Goal: Complete application form

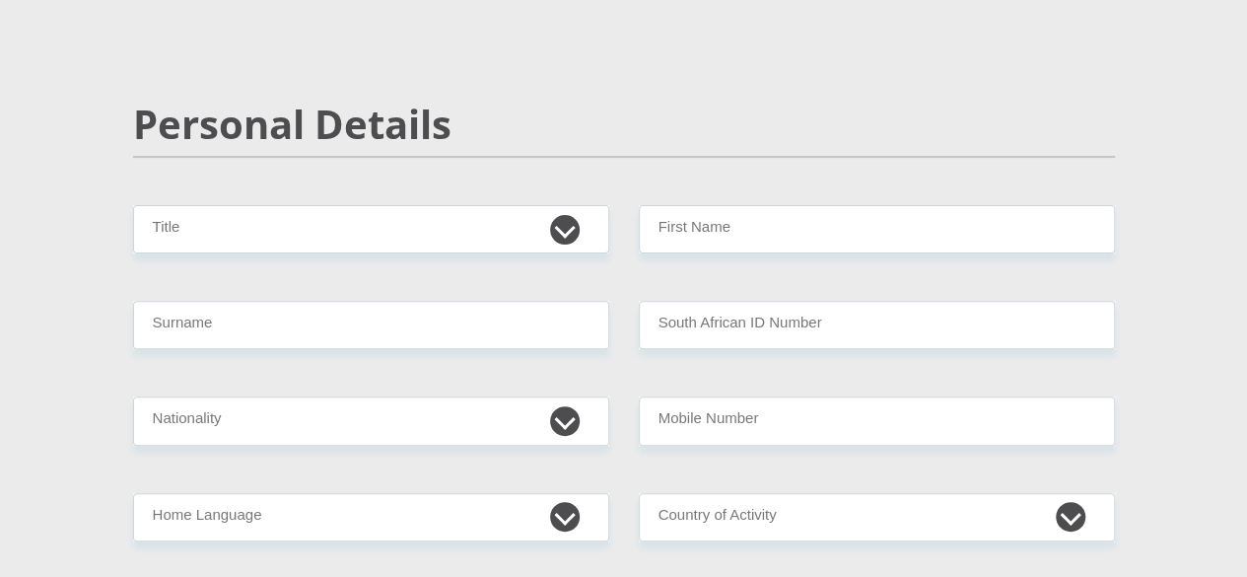
scroll to position [164, 0]
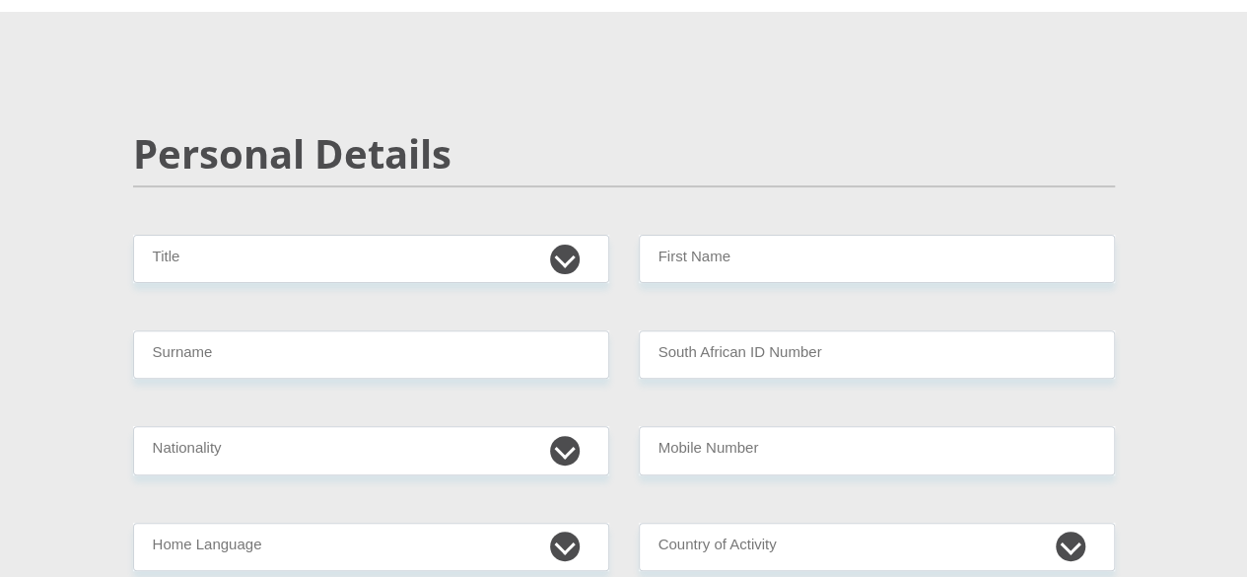
drag, startPoint x: 1253, startPoint y: 41, endPoint x: 1255, endPoint y: 56, distance: 14.9
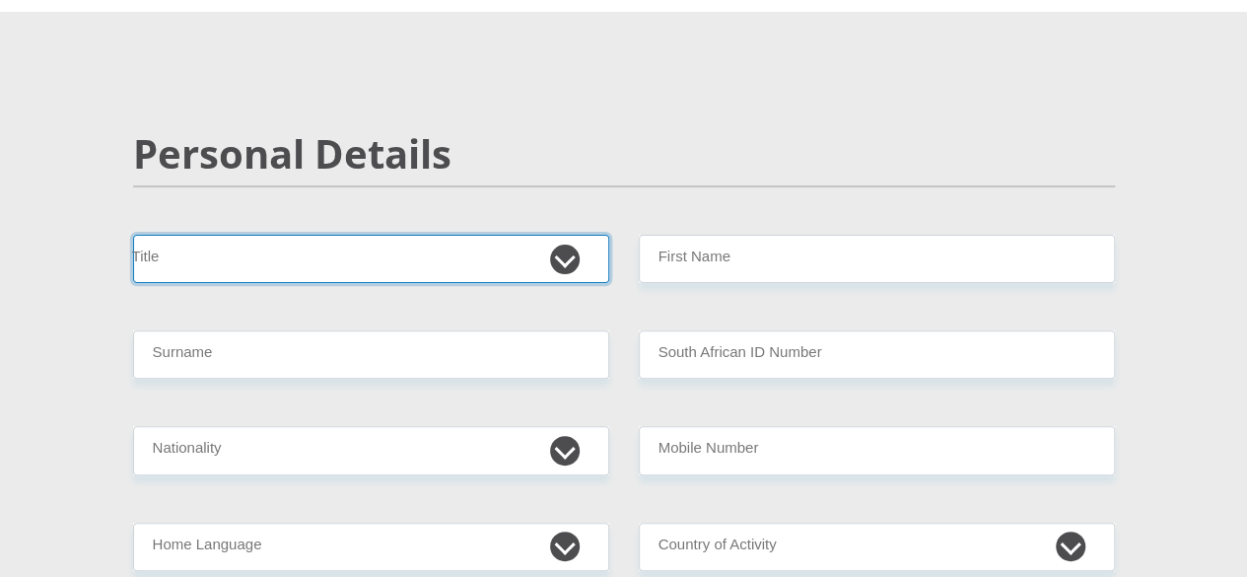
click at [561, 235] on select "Mr Ms Mrs Dr [PERSON_NAME]" at bounding box center [371, 259] width 476 height 48
select select "Ms"
click at [133, 235] on select "Mr Ms Mrs Dr [PERSON_NAME]" at bounding box center [371, 259] width 476 height 48
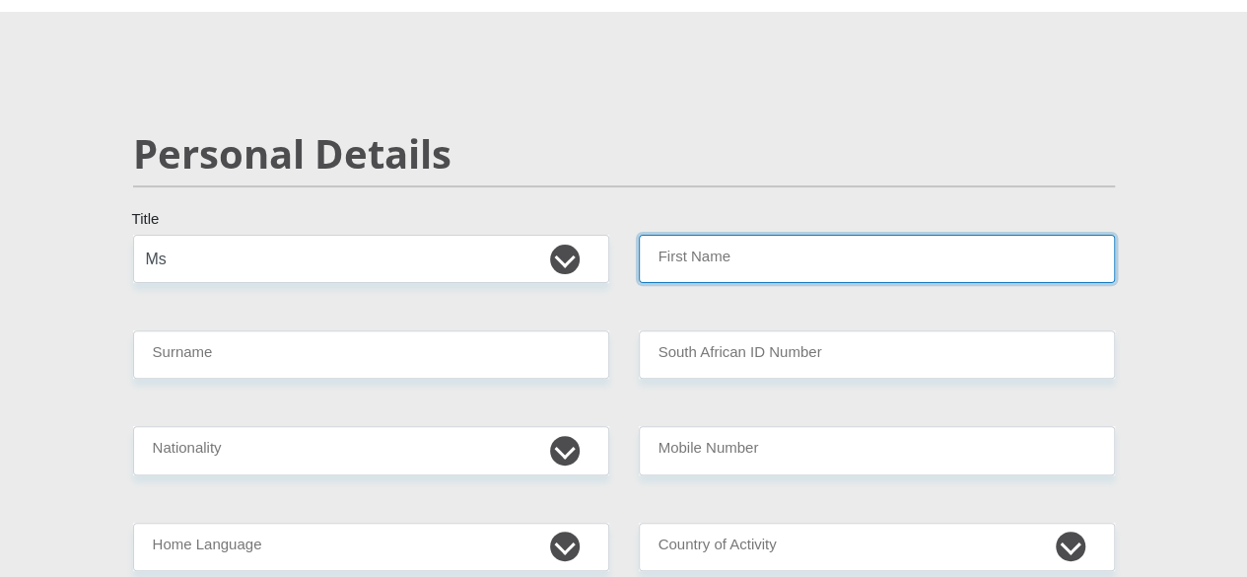
click at [704, 235] on input "First Name" at bounding box center [877, 259] width 476 height 48
type input "Dimakatso"
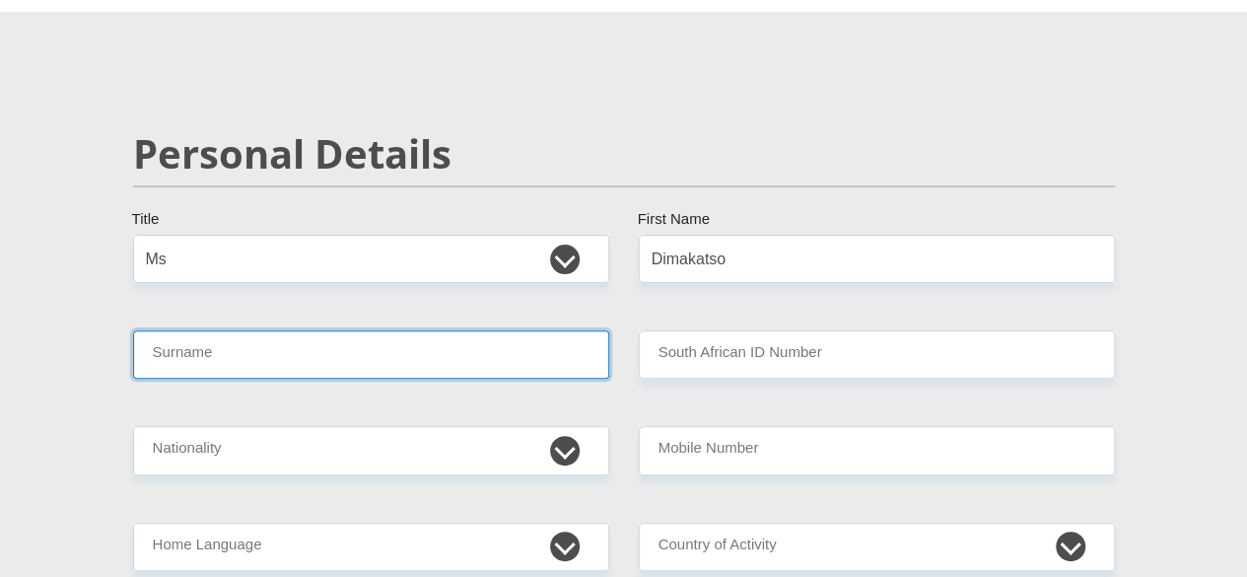
type input "Lepogo"
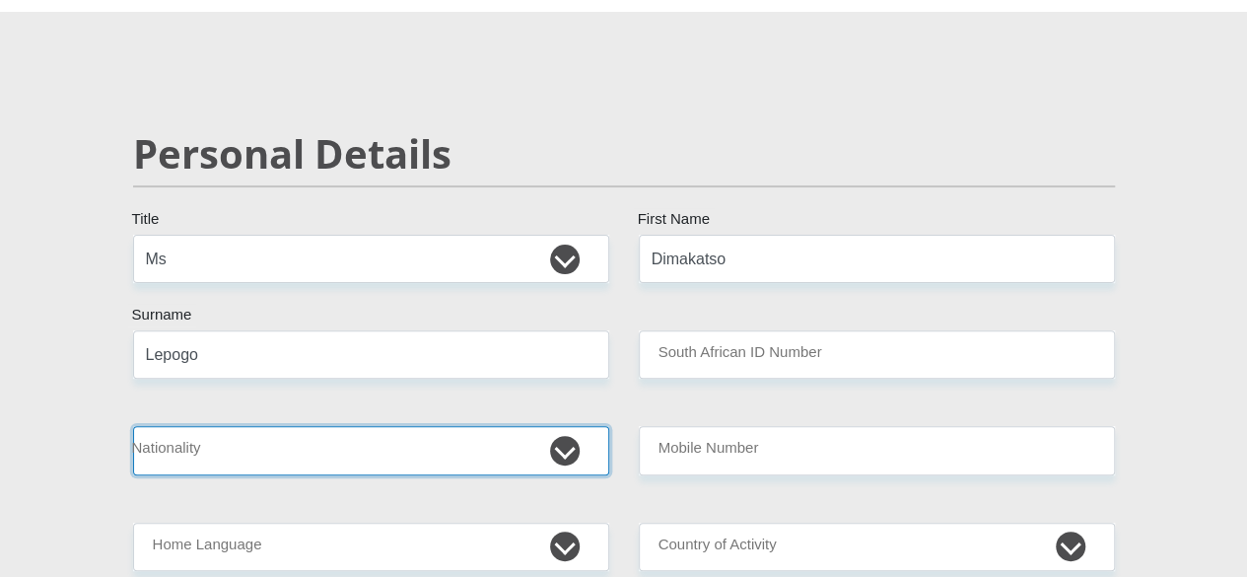
select select "ZAF"
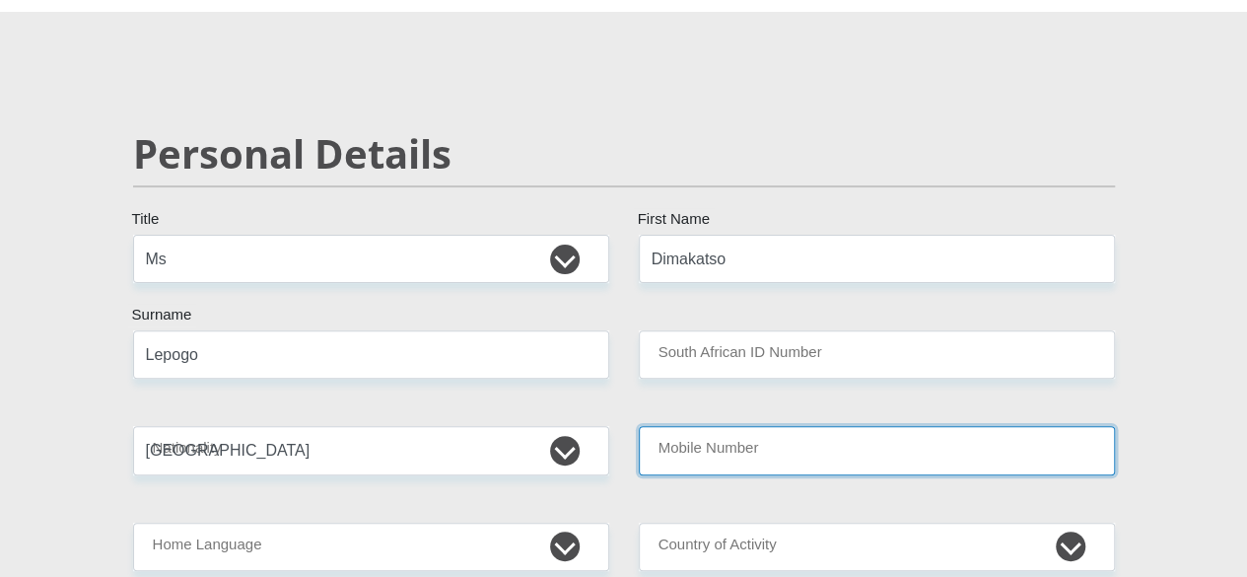
type input "0820505052"
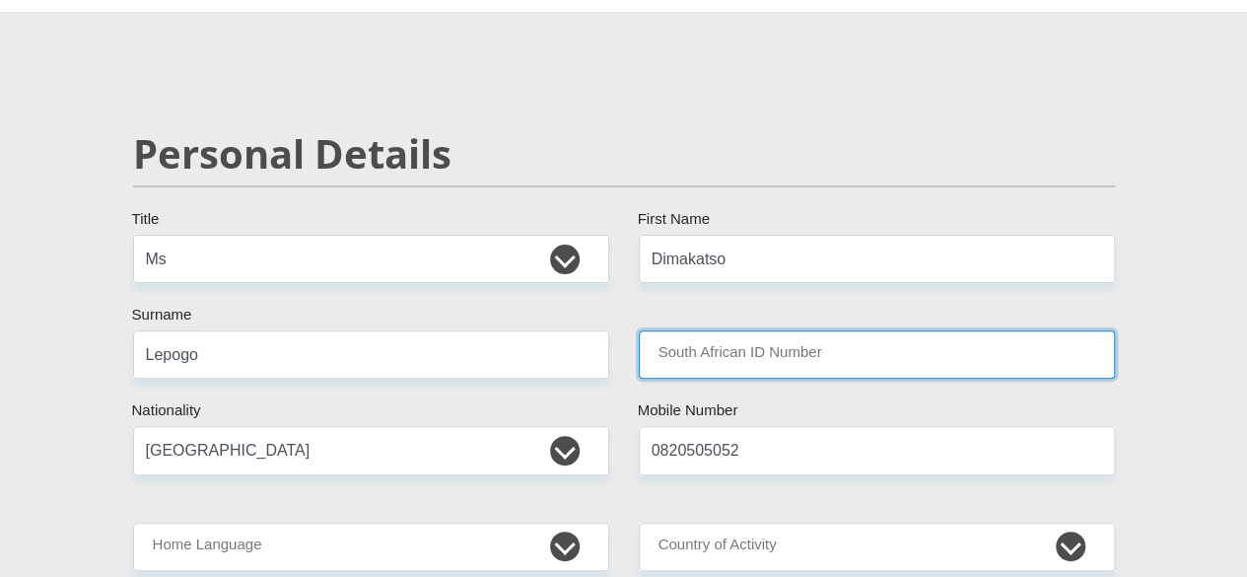
click at [740, 330] on input "South African ID Number" at bounding box center [877, 354] width 476 height 48
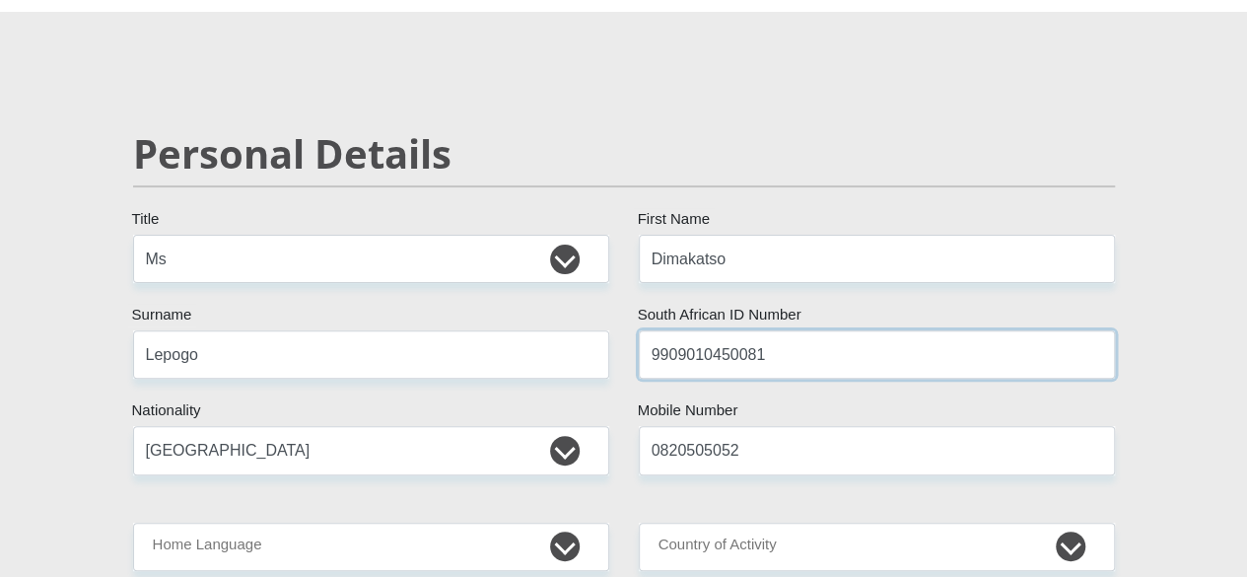
type input "9909010450081"
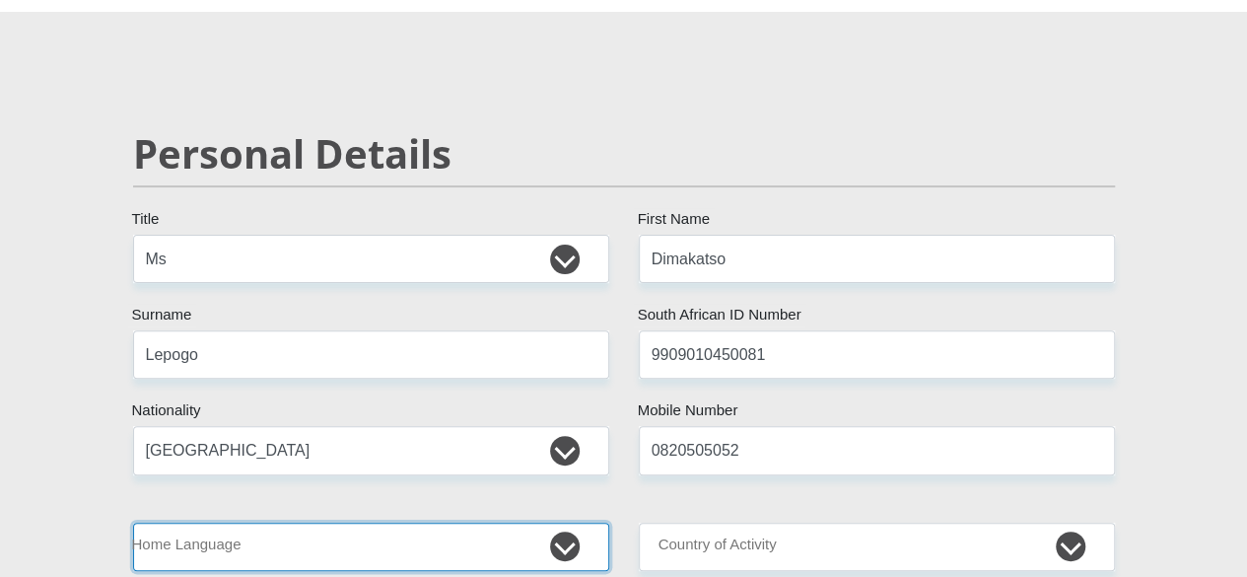
click at [400, 522] on select "Afrikaans English Sepedi South Ndebele Southern Sotho Swati Tsonga Tswana Venda…" at bounding box center [371, 546] width 476 height 48
select select "eng"
click at [133, 522] on select "Afrikaans English Sepedi South Ndebele Southern Sotho Swati Tsonga Tswana Venda…" at bounding box center [371, 546] width 476 height 48
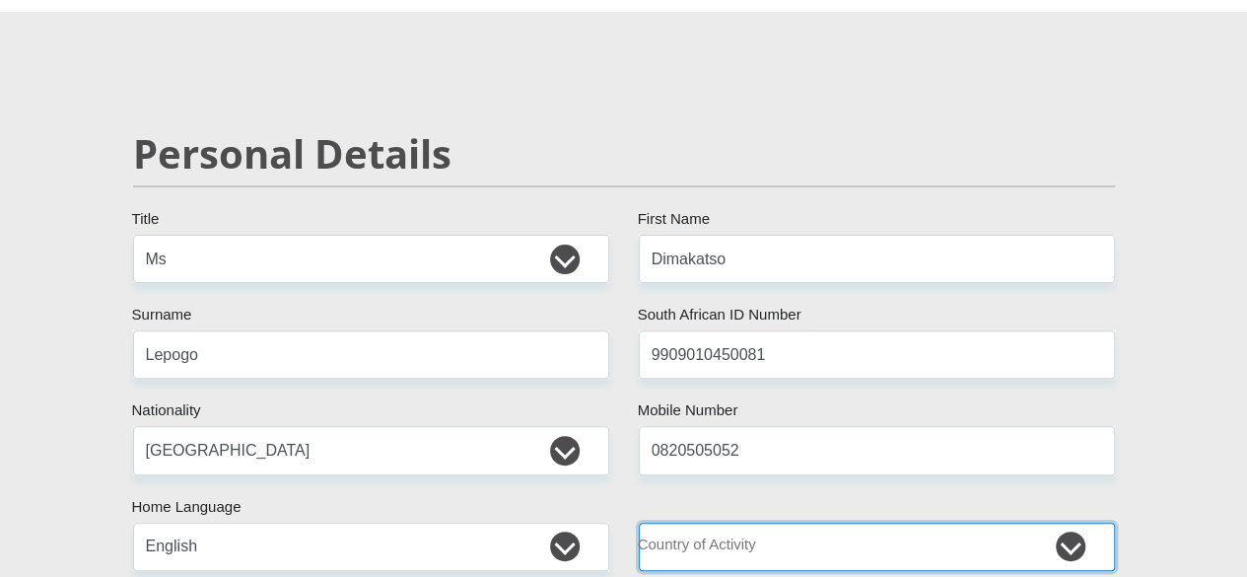
click at [777, 522] on select "[GEOGRAPHIC_DATA] [GEOGRAPHIC_DATA] [GEOGRAPHIC_DATA] [GEOGRAPHIC_DATA] [GEOGRA…" at bounding box center [877, 546] width 476 height 48
select select "ZAF"
click at [639, 522] on select "[GEOGRAPHIC_DATA] [GEOGRAPHIC_DATA] [GEOGRAPHIC_DATA] [GEOGRAPHIC_DATA] [GEOGRA…" at bounding box center [877, 546] width 476 height 48
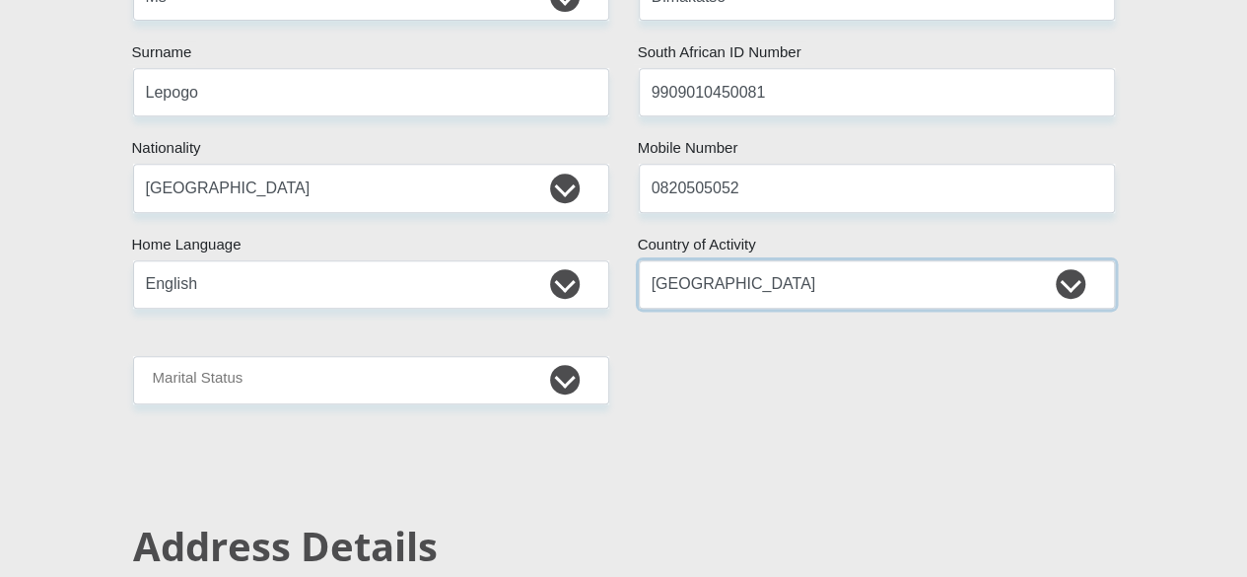
scroll to position [410, 0]
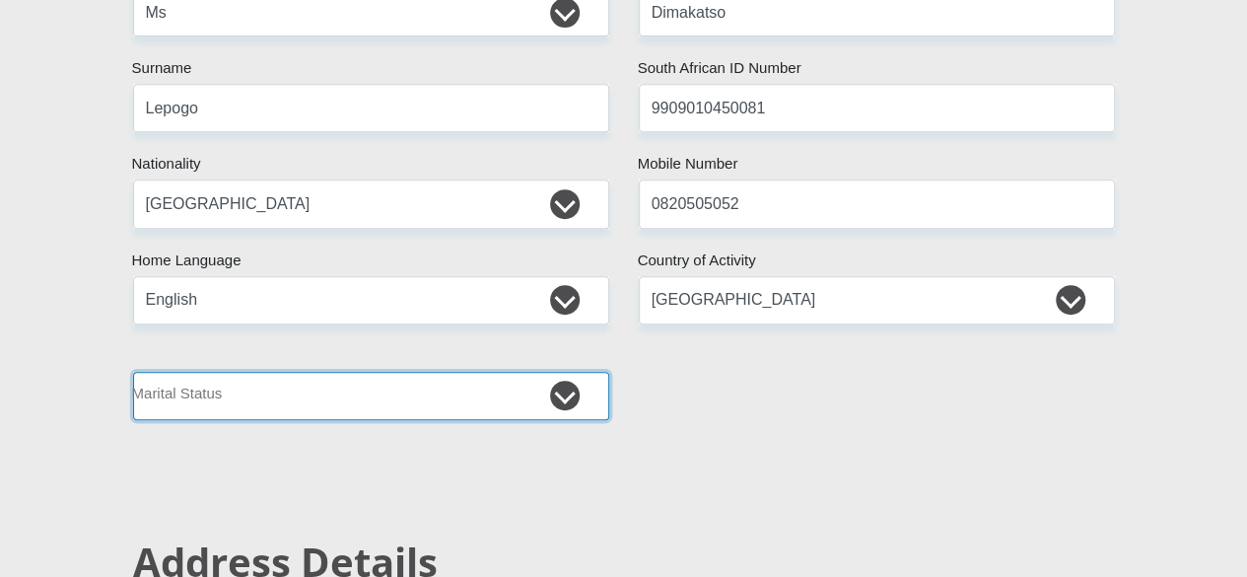
click at [509, 372] on select "Married ANC Single Divorced Widowed Married COP or Customary Law" at bounding box center [371, 396] width 476 height 48
select select "2"
click at [133, 372] on select "Married ANC Single Divorced Widowed Married COP or Customary Law" at bounding box center [371, 396] width 476 height 48
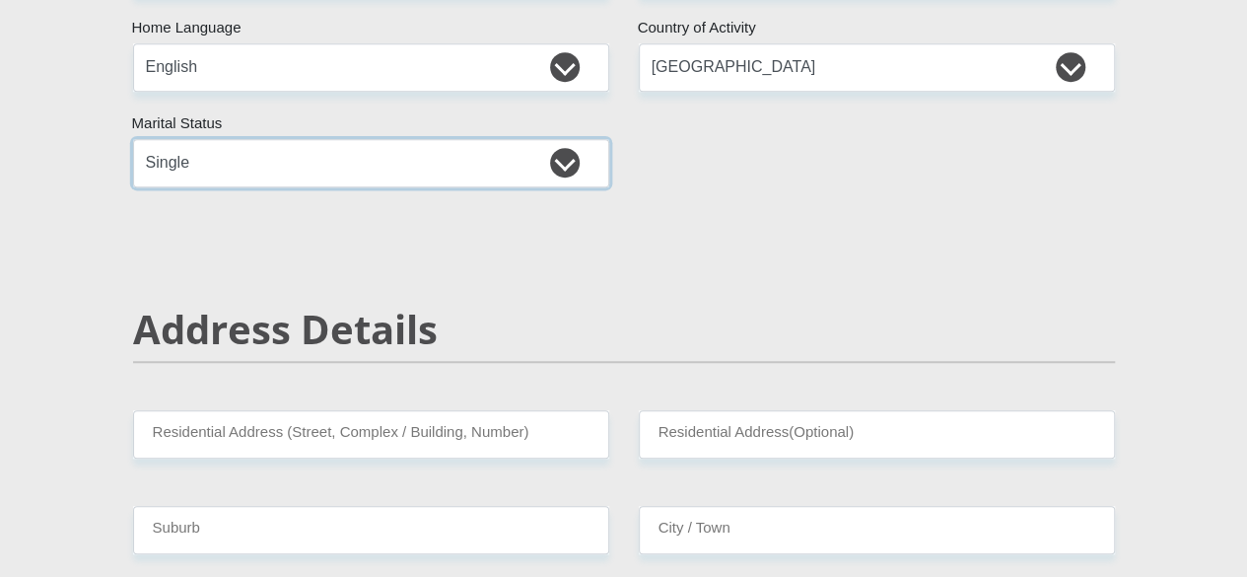
scroll to position [765, 0]
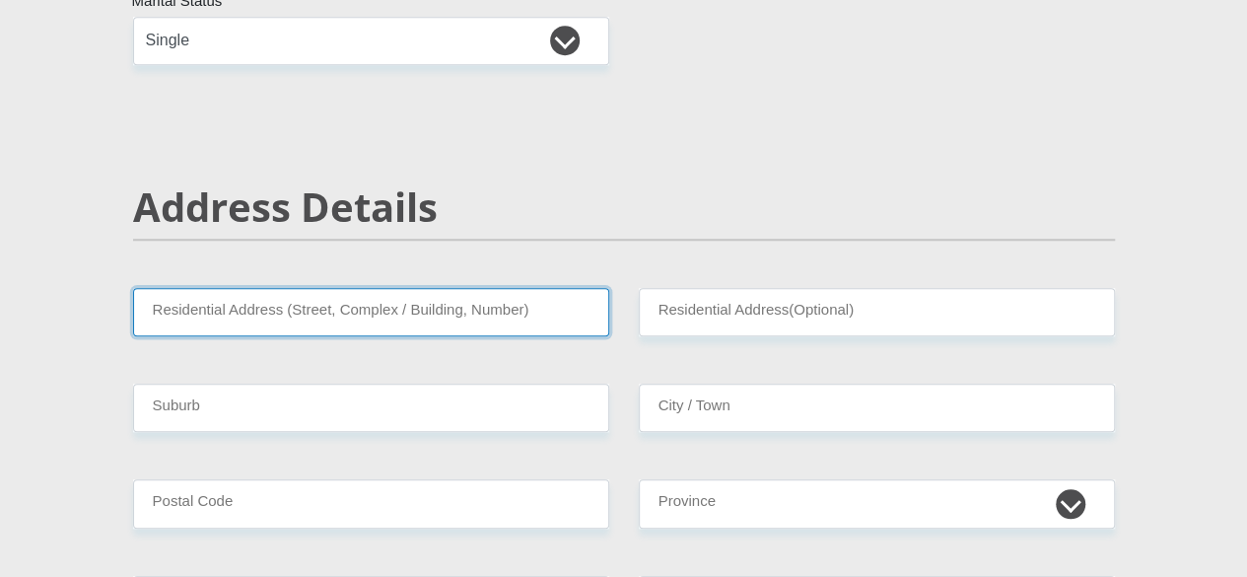
click at [470, 288] on input "Residential Address (Street, Complex / Building, Number)" at bounding box center [371, 312] width 476 height 48
type input "[STREET_ADDRESS][PERSON_NAME]"
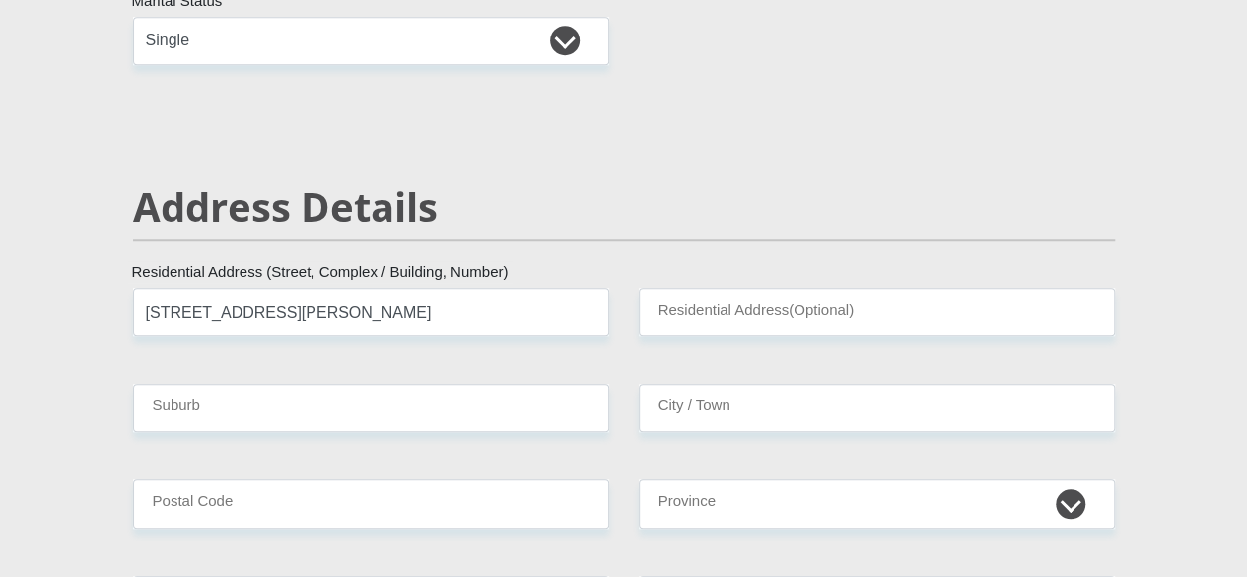
type input "Woodhill Estate Bendor"
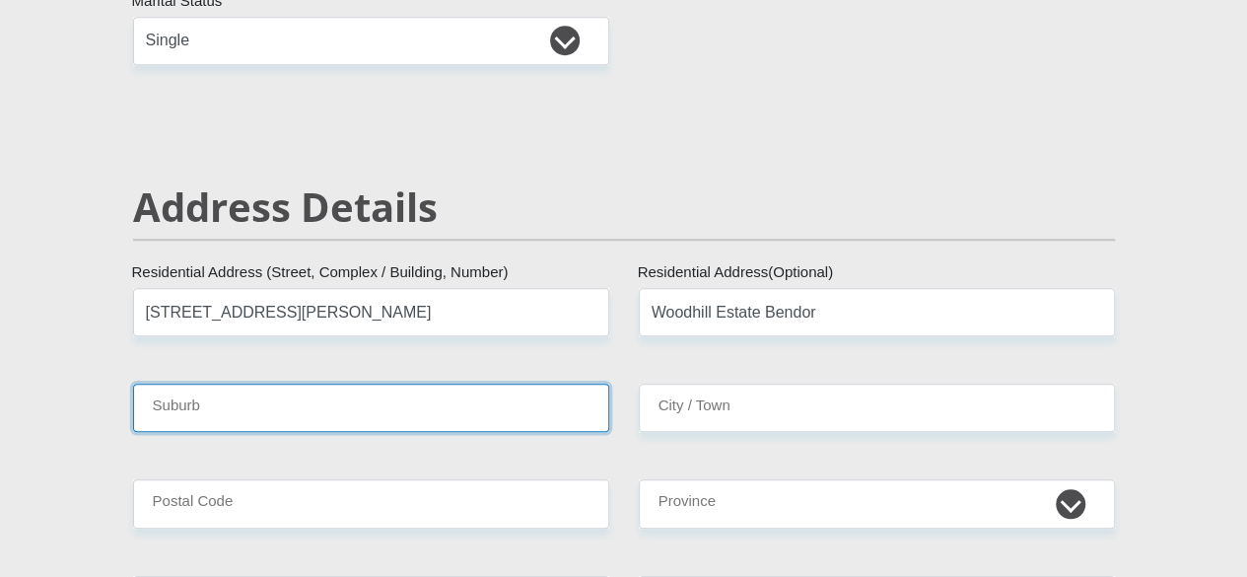
type input "Polokwane"
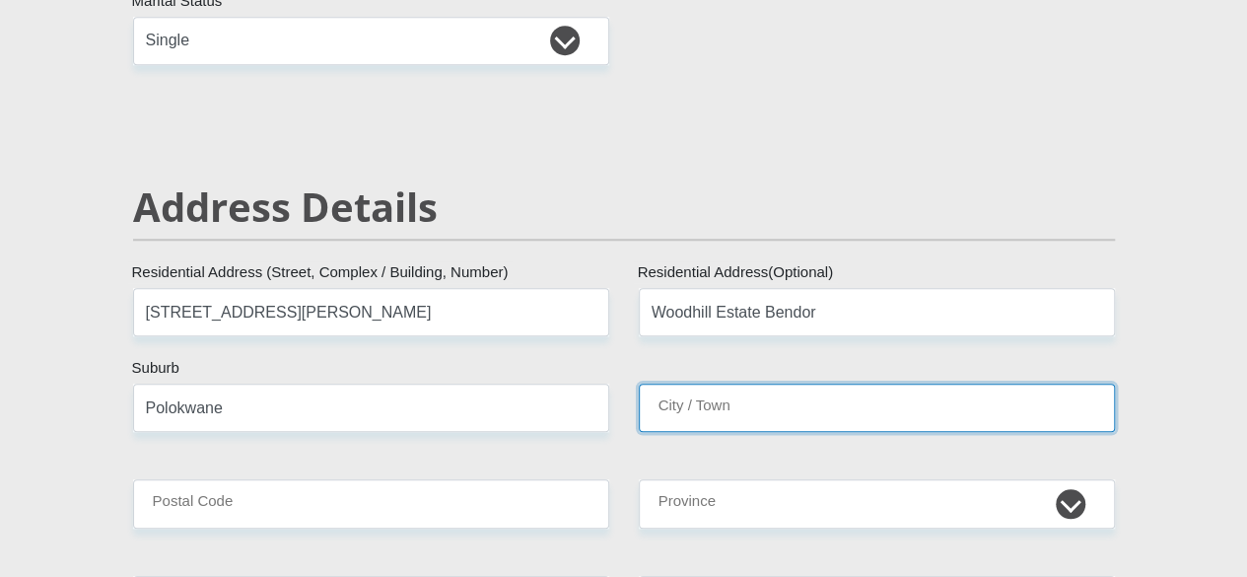
type input "Polokwane"
type input "0699"
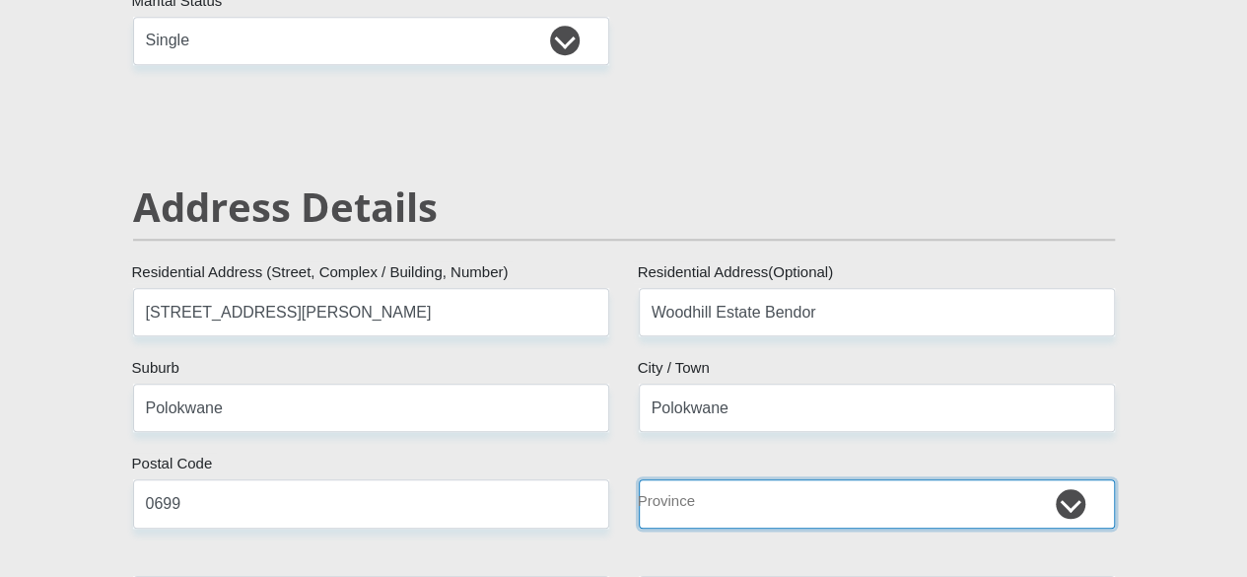
click at [710, 479] on select "Eastern Cape Free State [GEOGRAPHIC_DATA] [GEOGRAPHIC_DATA][DATE] [GEOGRAPHIC_D…" at bounding box center [877, 503] width 476 height 48
select select "Limpopo"
click at [639, 479] on select "Eastern Cape Free State [GEOGRAPHIC_DATA] [GEOGRAPHIC_DATA][DATE] [GEOGRAPHIC_D…" at bounding box center [877, 503] width 476 height 48
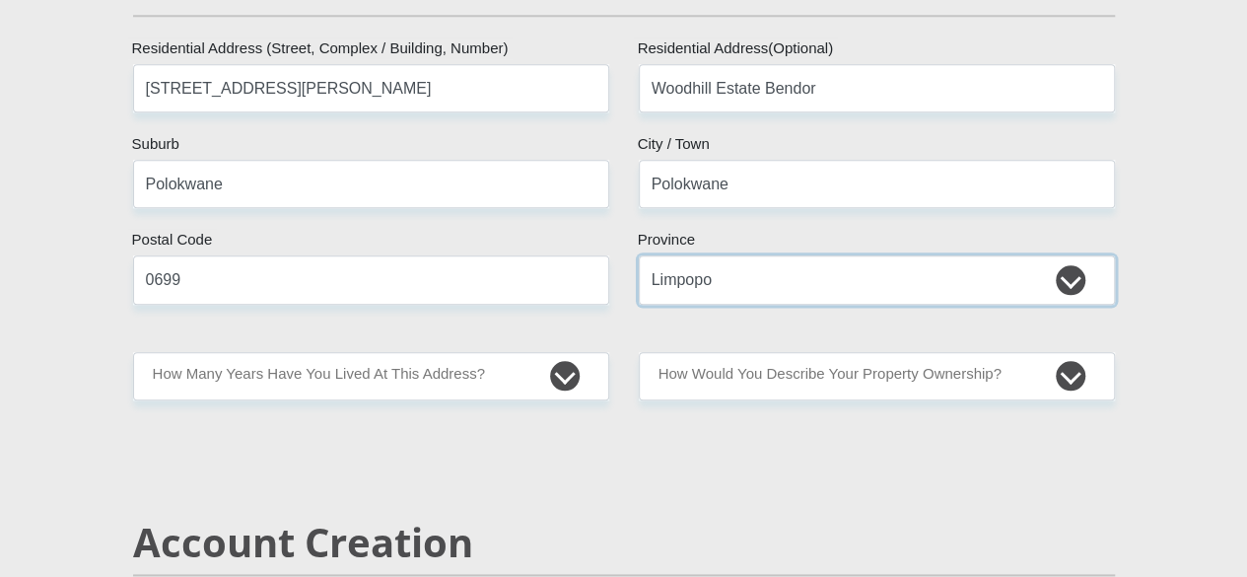
scroll to position [1011, 0]
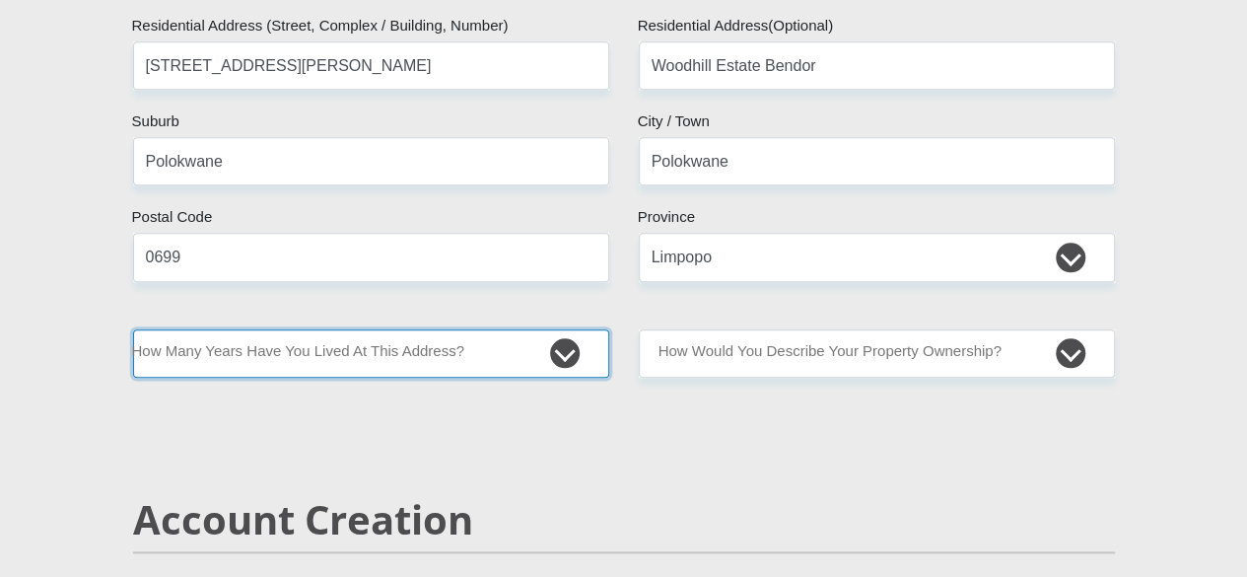
click at [390, 329] on select "less than 1 year 1-3 years 3-5 years 5+ years" at bounding box center [371, 353] width 476 height 48
select select "5"
click at [133, 329] on select "less than 1 year 1-3 years 3-5 years 5+ years" at bounding box center [371, 353] width 476 height 48
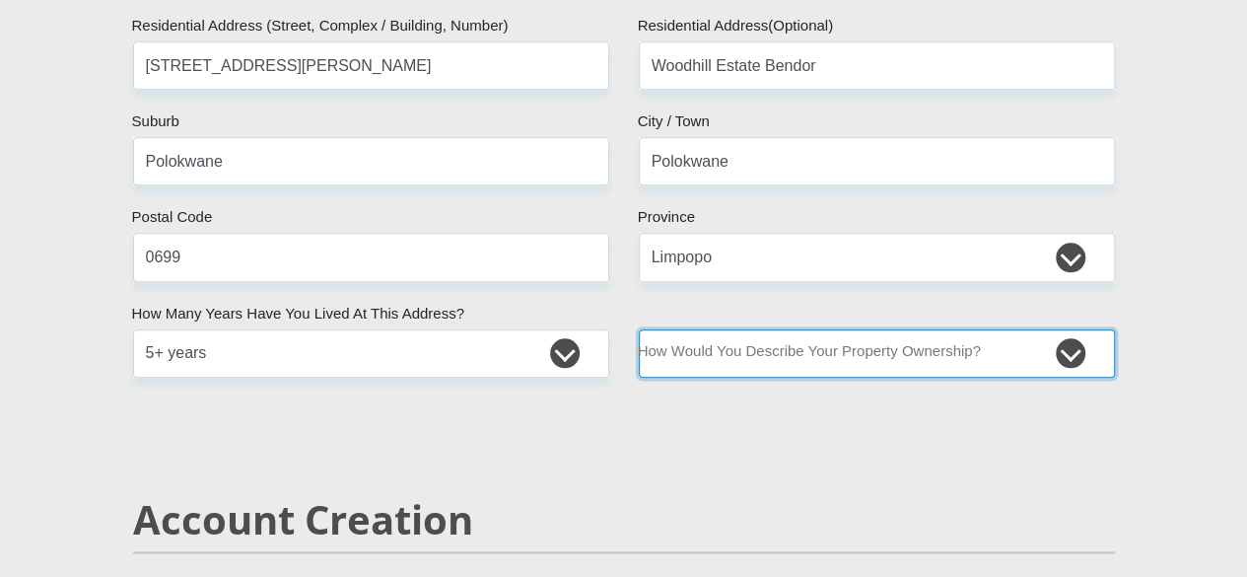
click at [793, 329] on select "Owned Rented Family Owned Company Dwelling" at bounding box center [877, 353] width 476 height 48
select select "parents"
click at [639, 329] on select "Owned Rented Family Owned Company Dwelling" at bounding box center [877, 353] width 476 height 48
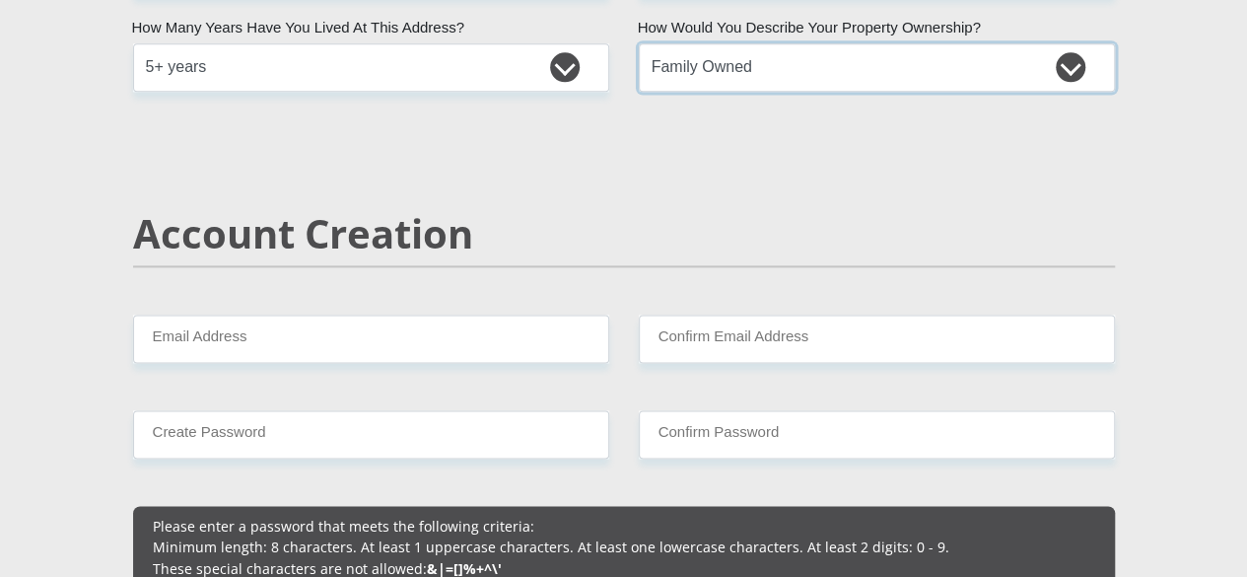
scroll to position [1457, 0]
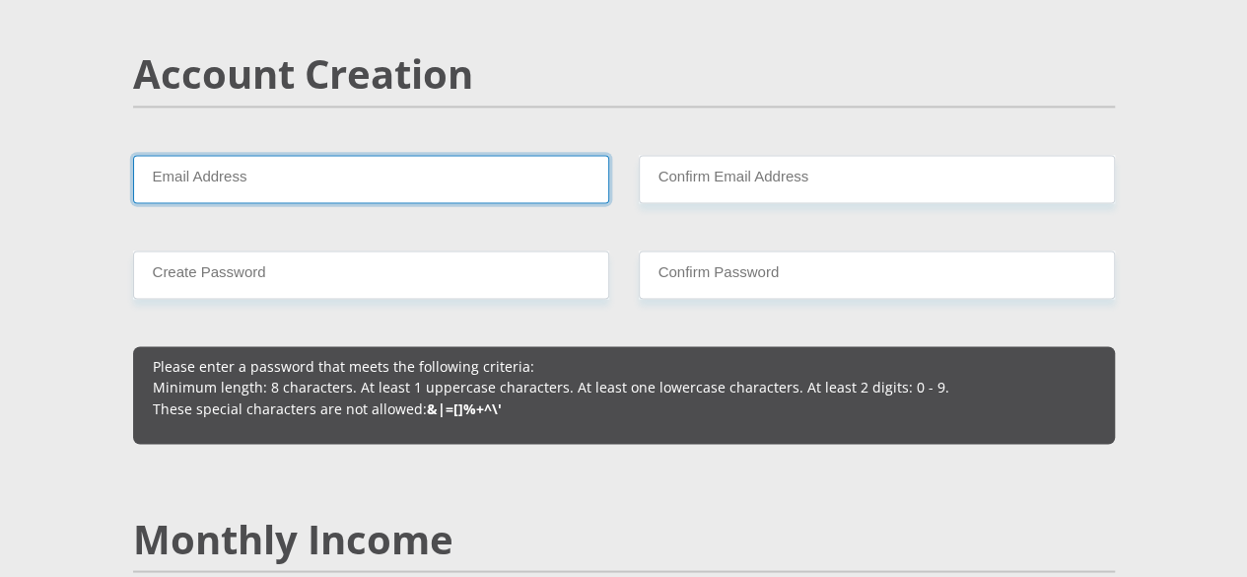
click at [435, 155] on input "Email Address" at bounding box center [371, 179] width 476 height 48
type input "[EMAIL_ADDRESS][DOMAIN_NAME]"
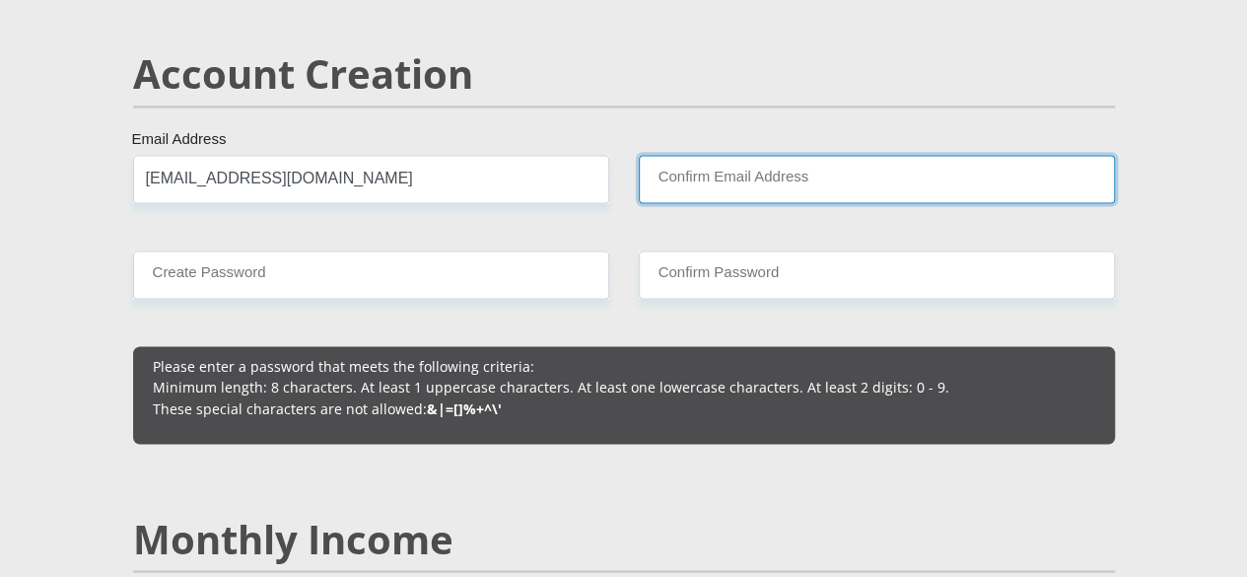
click at [752, 155] on input "Confirm Email Address" at bounding box center [877, 179] width 476 height 48
type input "[EMAIL_ADDRESS][DOMAIN_NAME]"
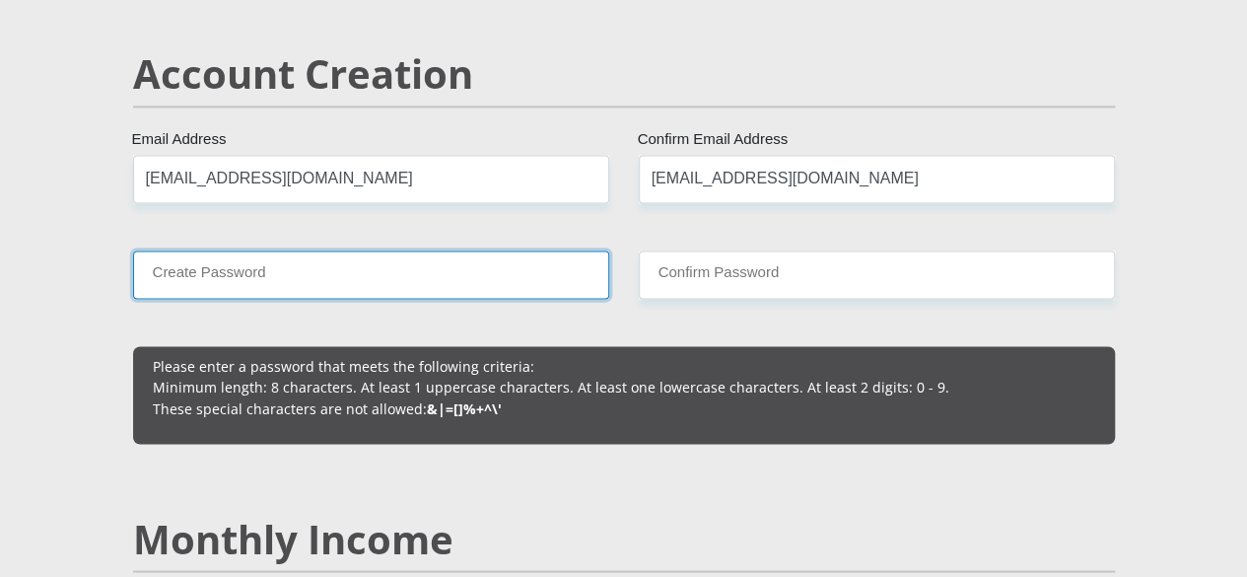
click at [319, 250] on input "Create Password" at bounding box center [371, 274] width 476 height 48
type input "Tshwarelo_13"
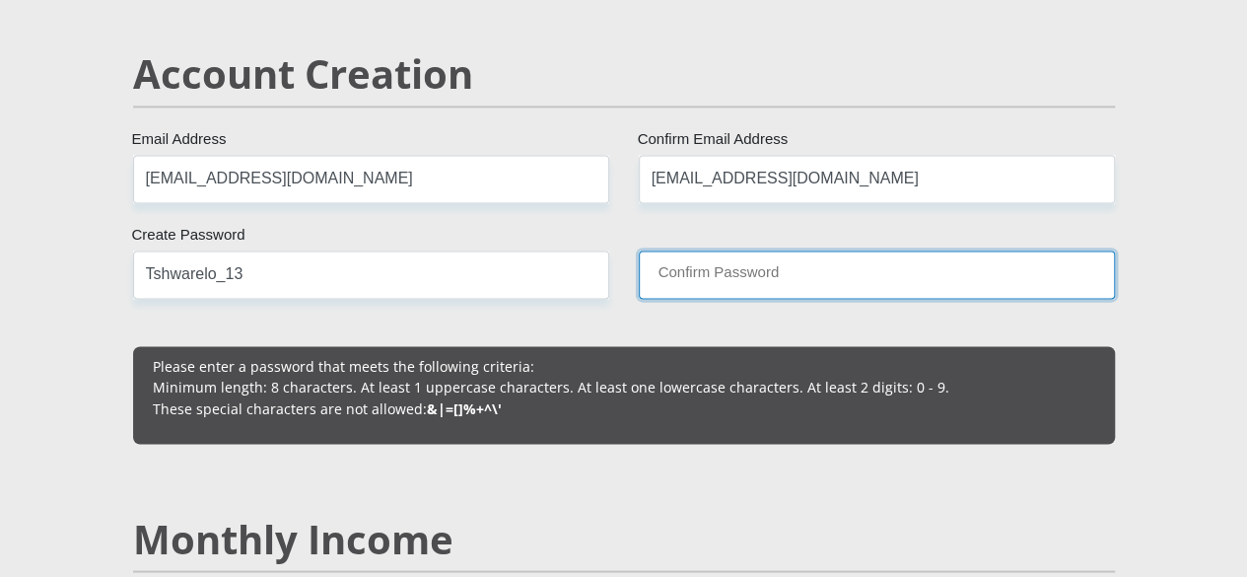
click at [743, 250] on input "Confirm Password" at bounding box center [877, 274] width 476 height 48
type input "Tshwarelo_13"
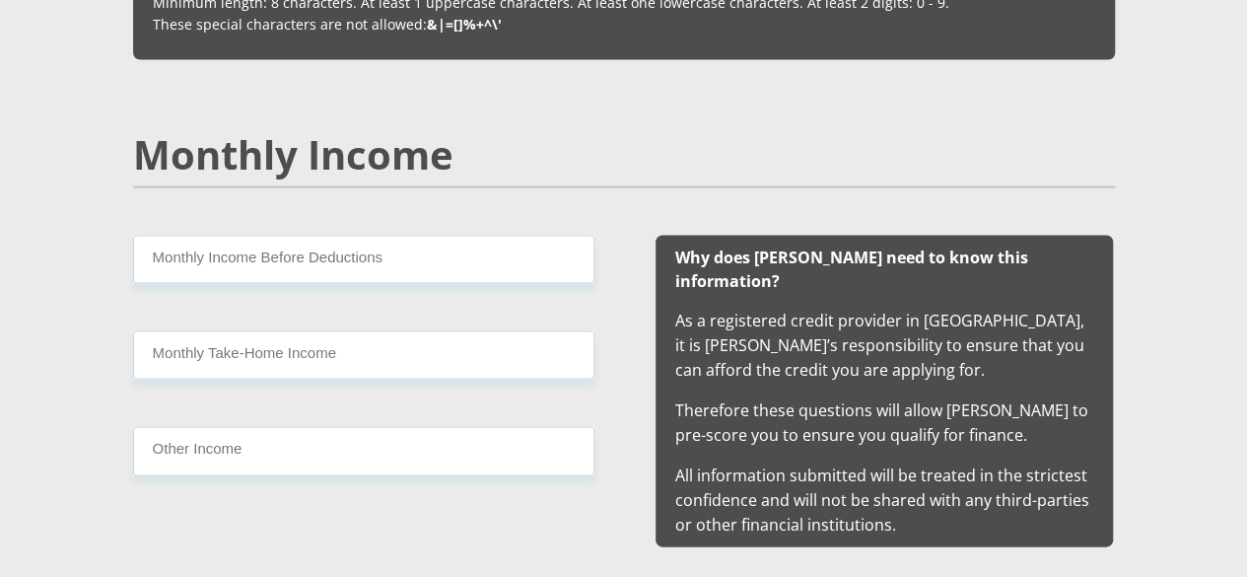
scroll to position [1849, 0]
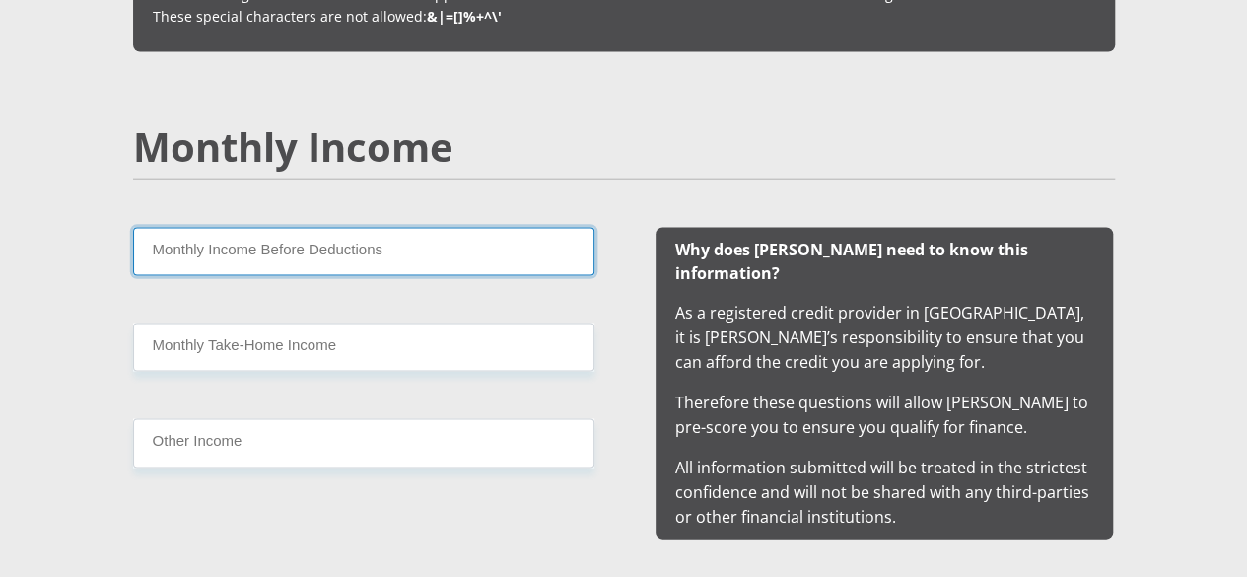
click at [317, 227] on input "Monthly Income Before Deductions" at bounding box center [363, 251] width 461 height 48
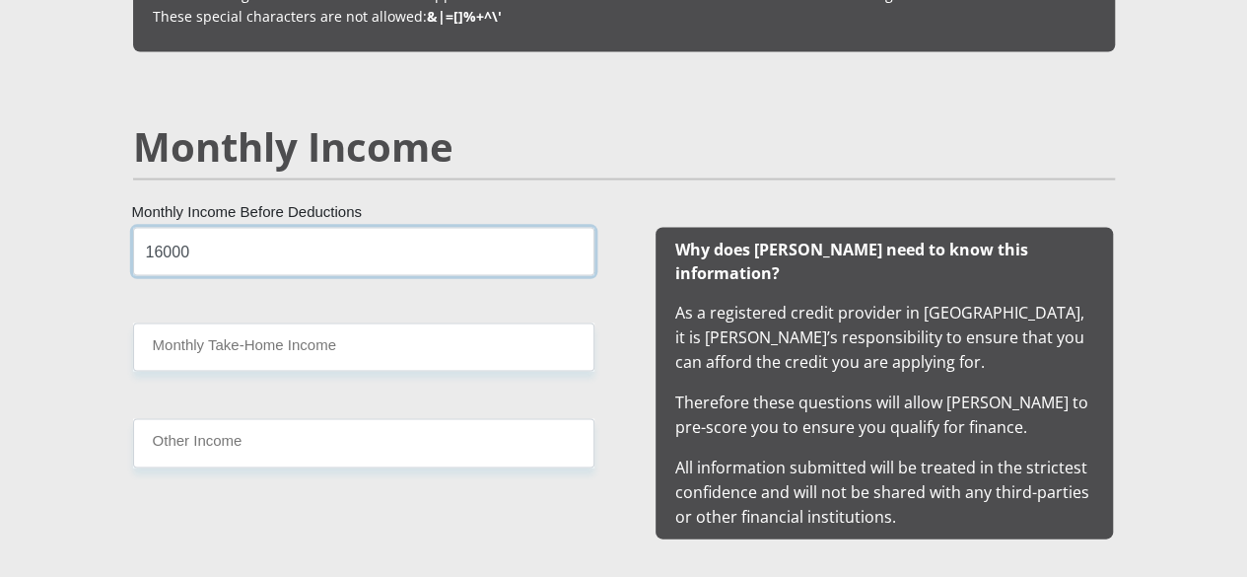
type input "16000"
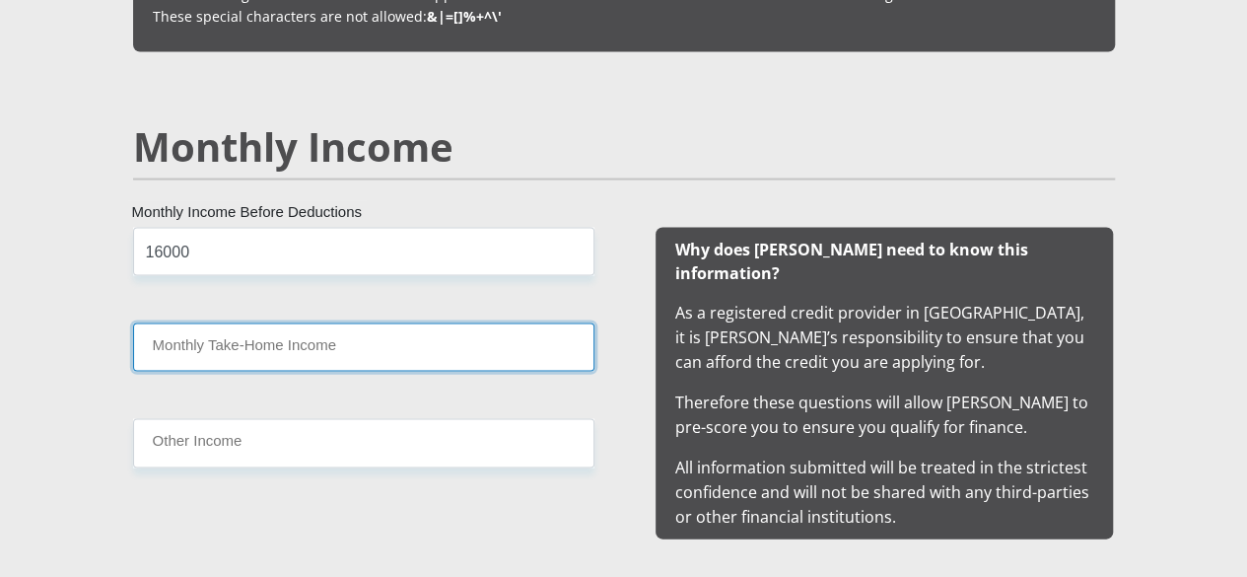
click at [209, 322] on input "Monthly Take-Home Income" at bounding box center [363, 346] width 461 height 48
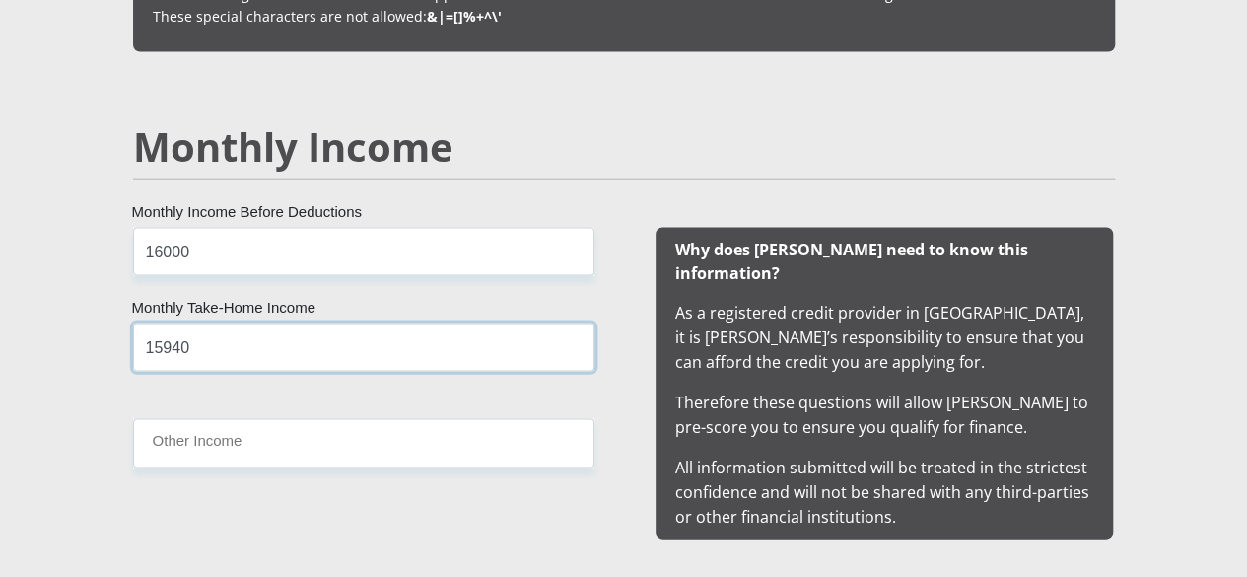
type input "15940"
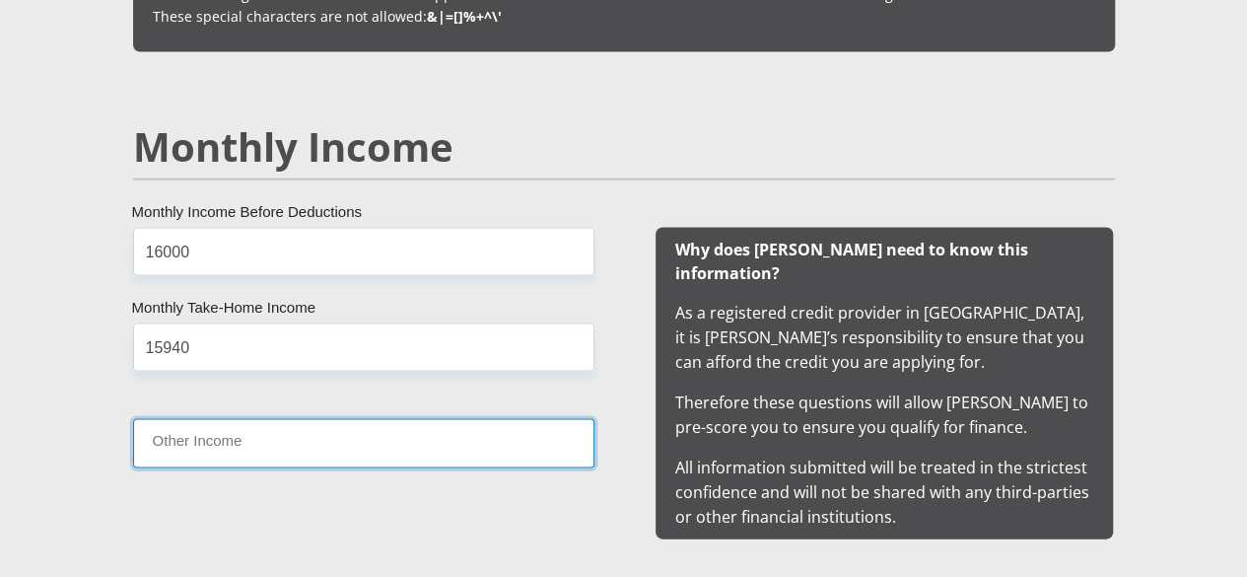
click at [193, 418] on input "Other Income" at bounding box center [363, 442] width 461 height 48
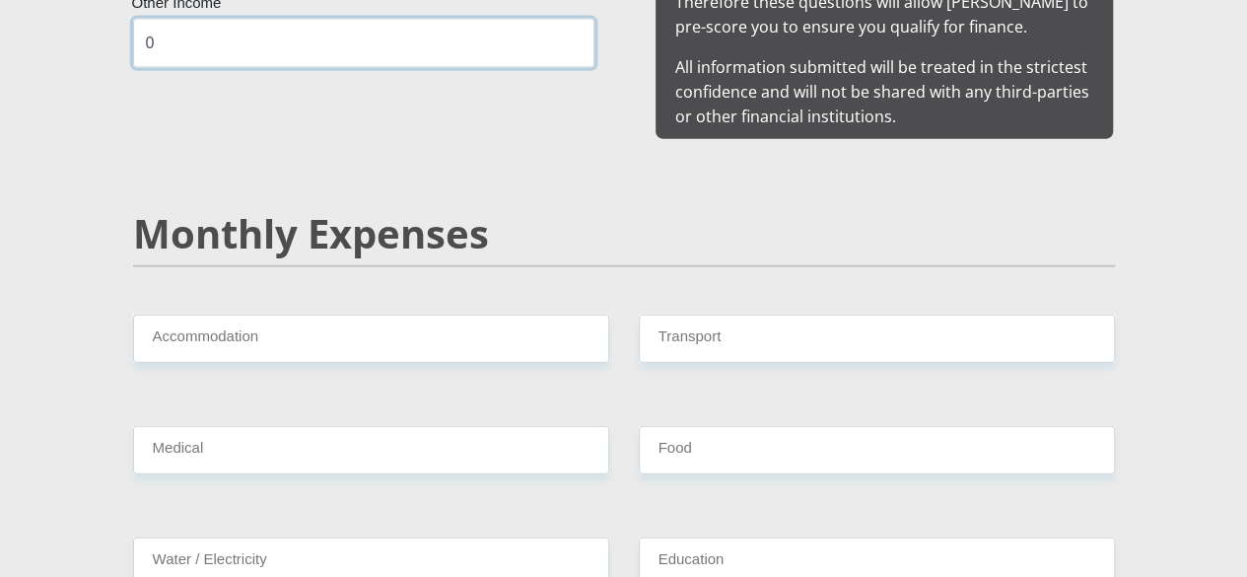
scroll to position [2308, 0]
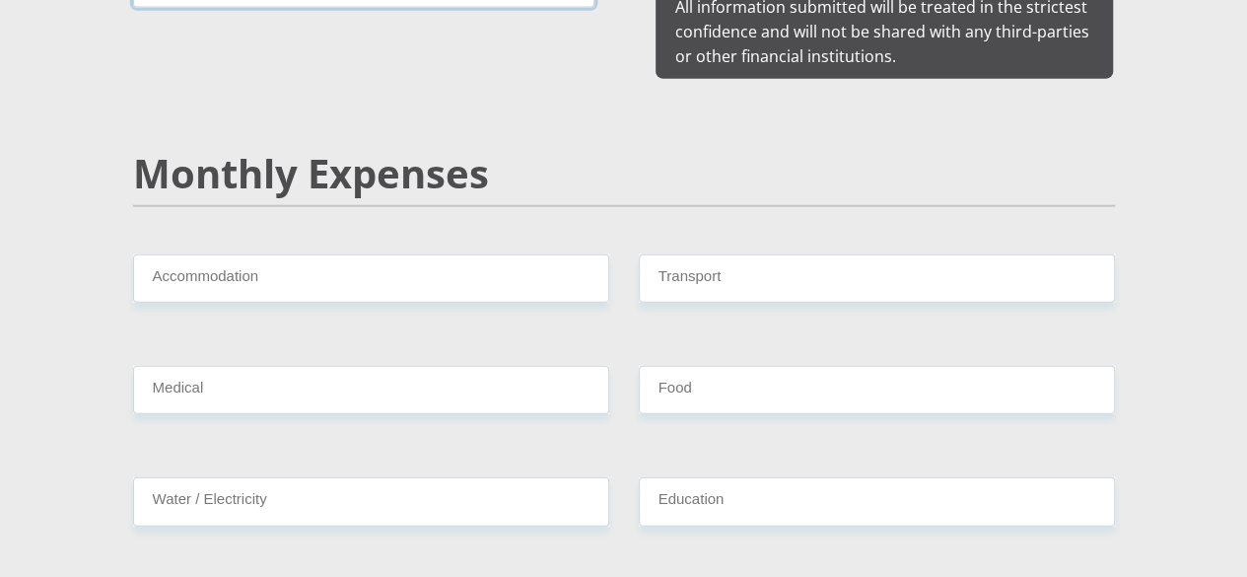
type input "0"
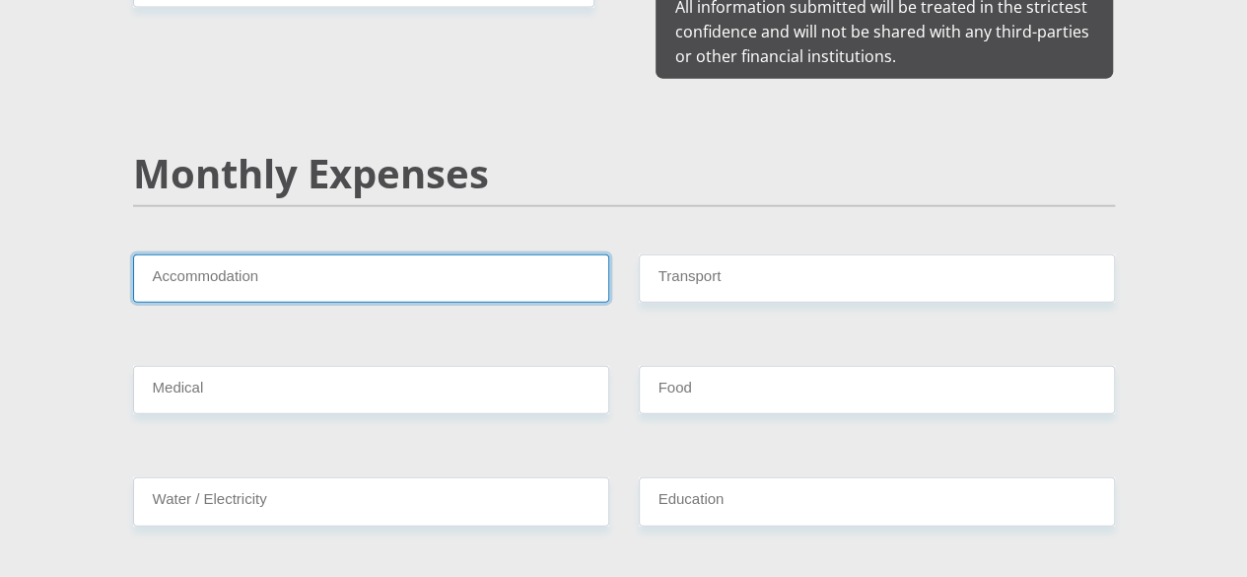
click at [336, 254] on input "Accommodation" at bounding box center [371, 278] width 476 height 48
type input "0"
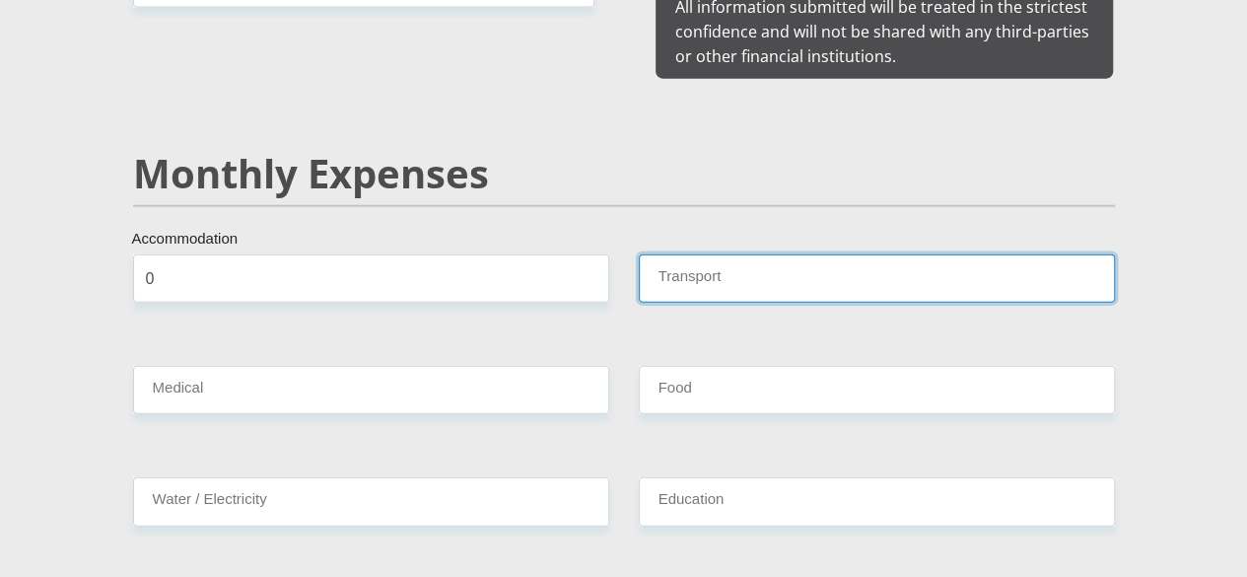
click at [690, 254] on input "Transport" at bounding box center [877, 278] width 476 height 48
type input "500"
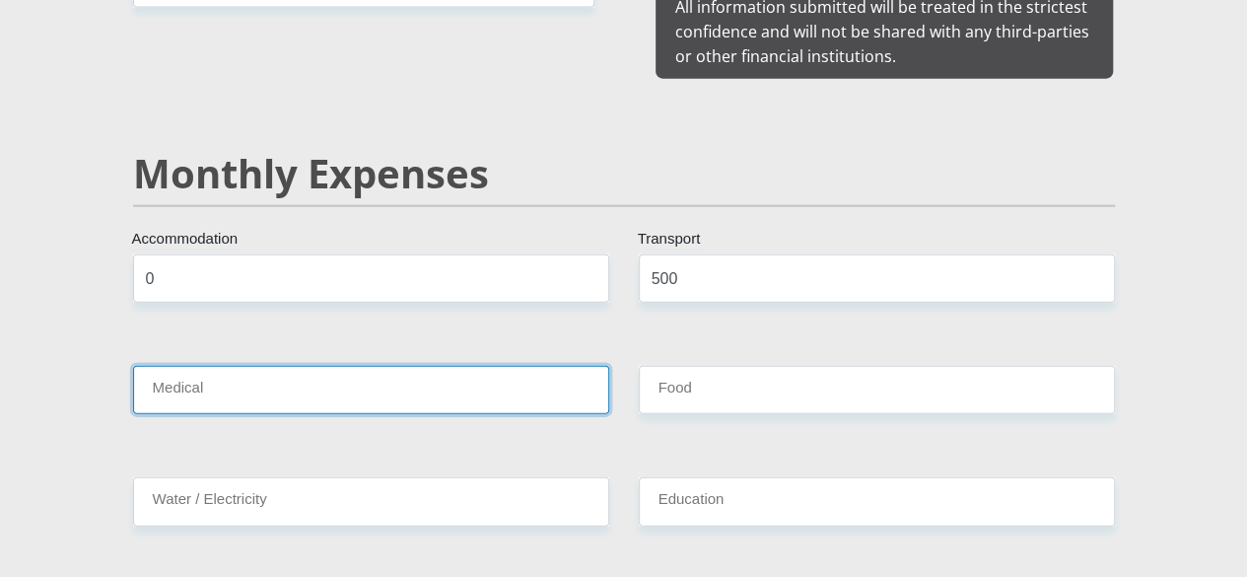
click at [396, 366] on input "Medical" at bounding box center [371, 390] width 476 height 48
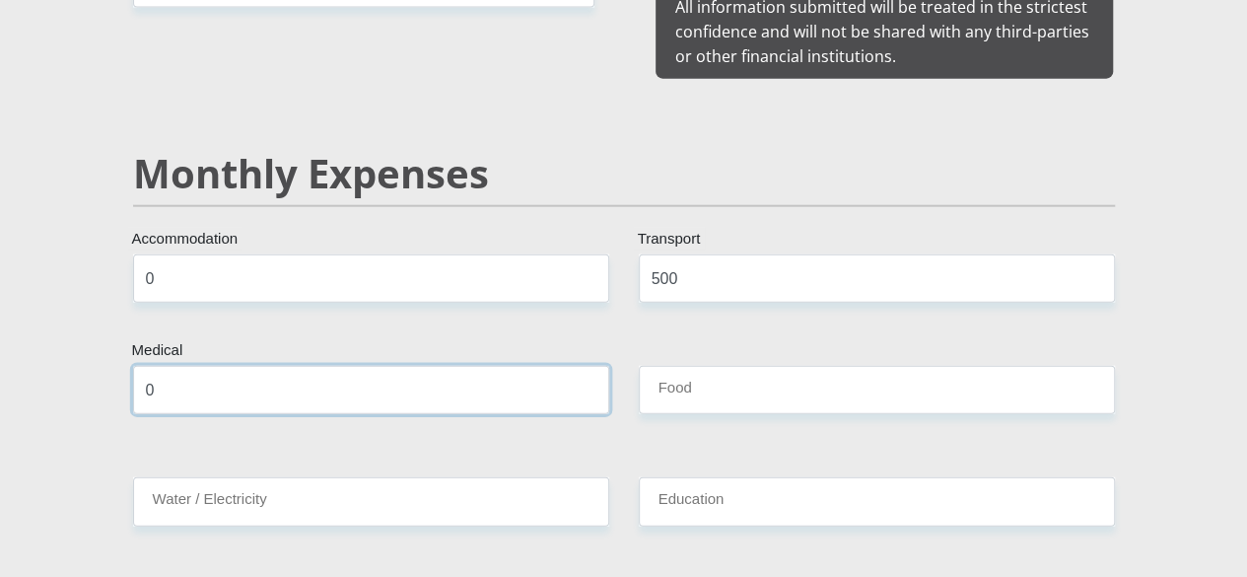
type input "0"
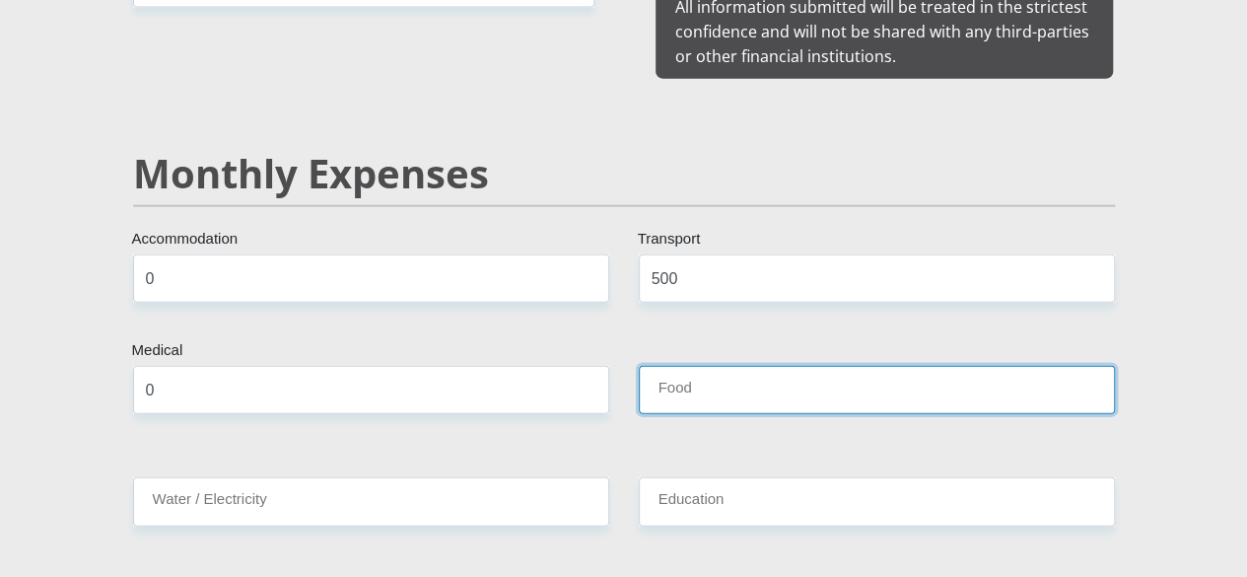
click at [654, 366] on input "Food" at bounding box center [877, 390] width 476 height 48
type input "0"
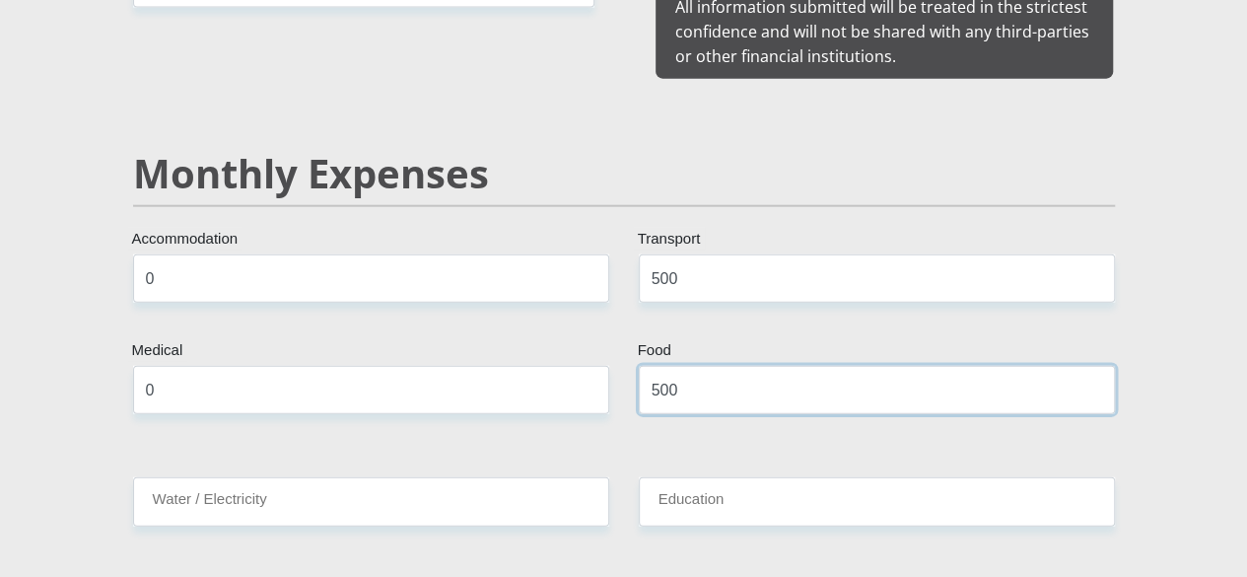
type input "500"
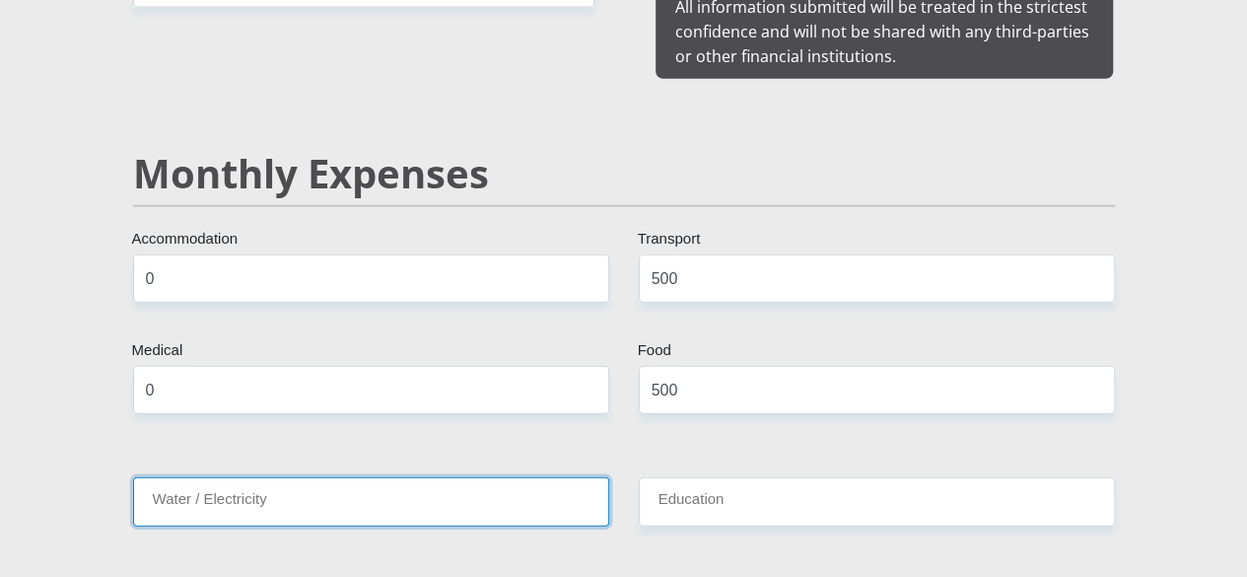
click at [394, 477] on input "Water / Electricity" at bounding box center [371, 501] width 476 height 48
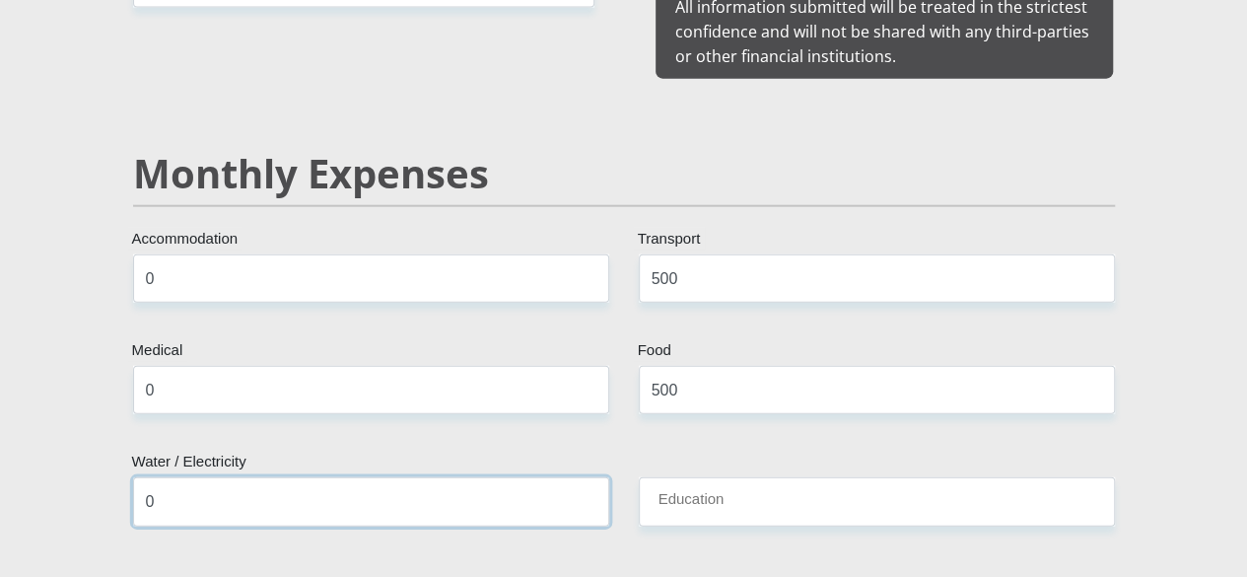
type input "0"
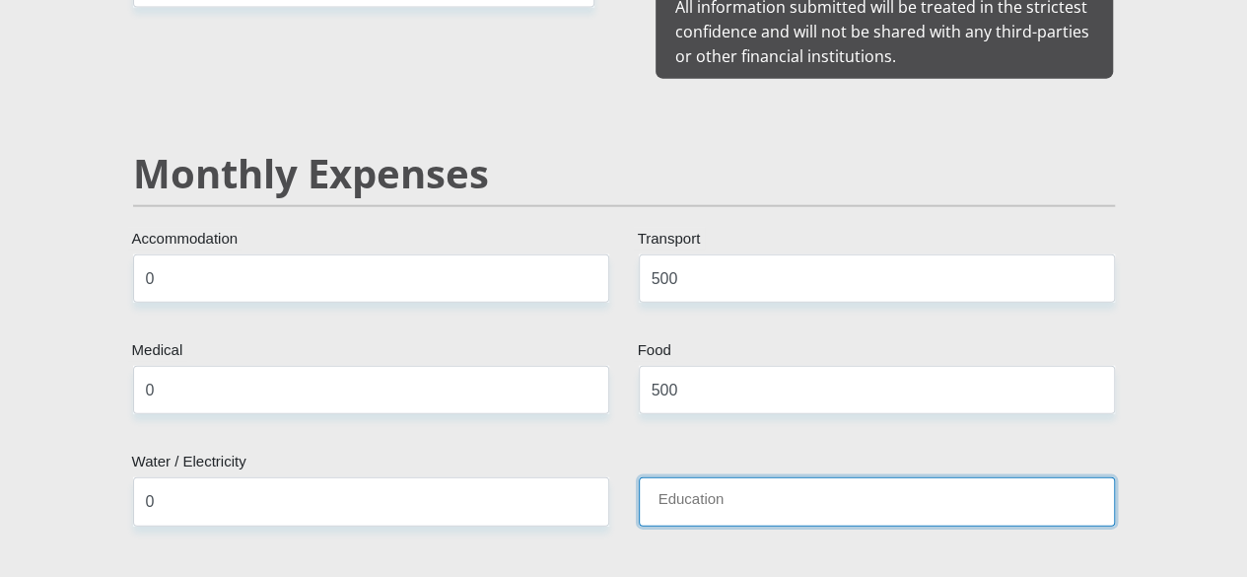
click at [700, 477] on input "Education" at bounding box center [877, 501] width 476 height 48
type input "0"
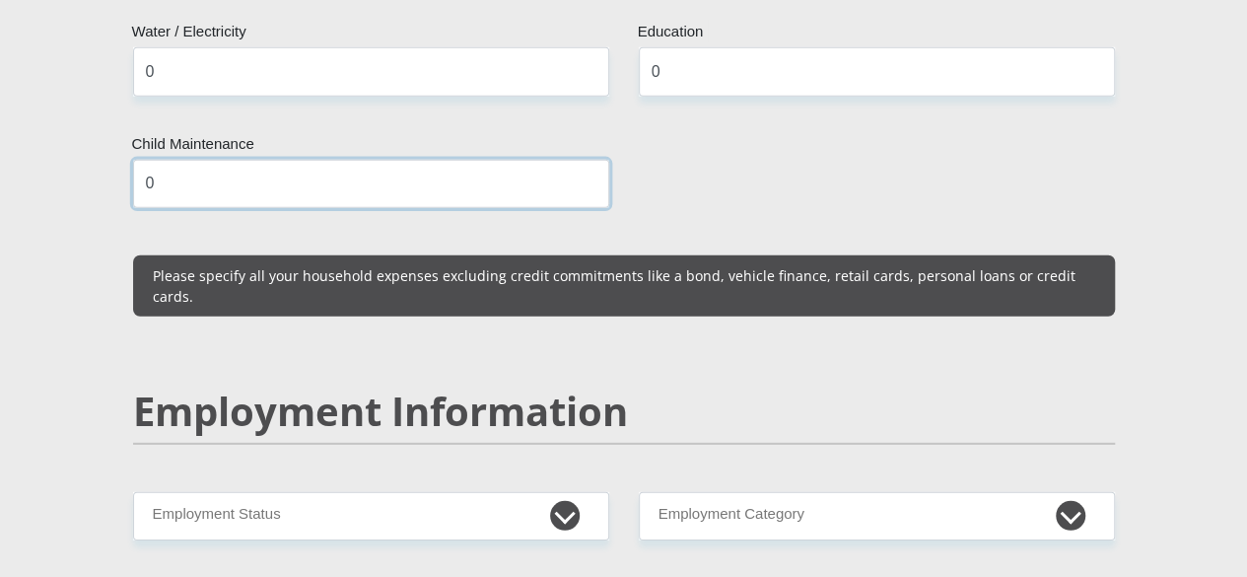
scroll to position [2852, 0]
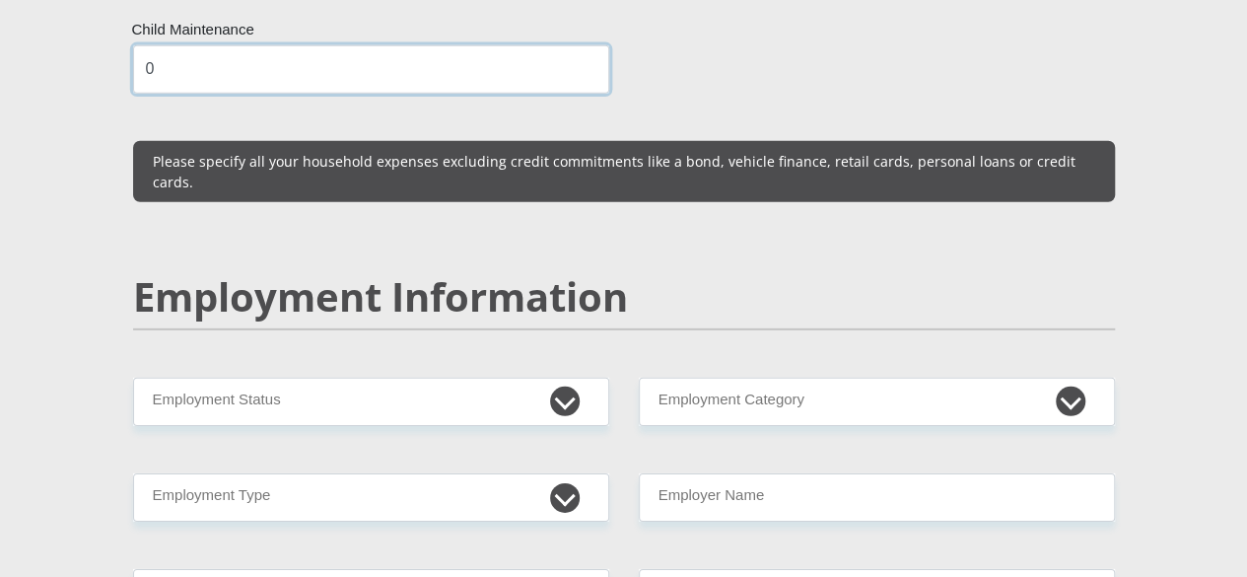
type input "0"
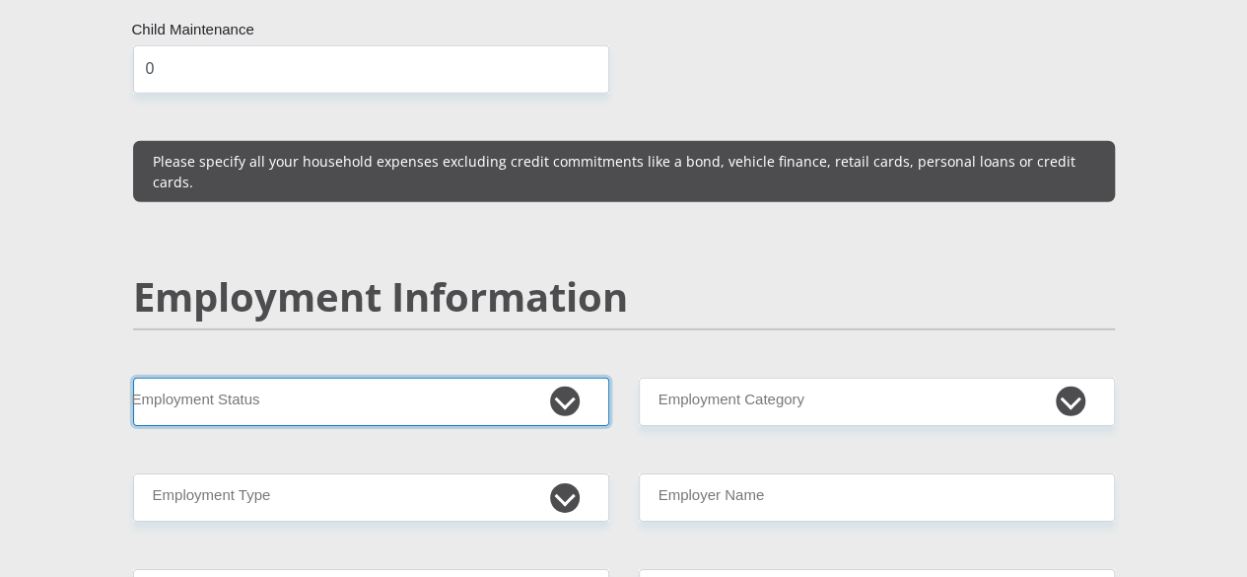
click at [369, 377] on select "Permanent/Full-time Part-time/Casual [DEMOGRAPHIC_DATA] Worker Self-Employed Ho…" at bounding box center [371, 401] width 476 height 48
select select "1"
click at [133, 377] on select "Permanent/Full-time Part-time/Casual [DEMOGRAPHIC_DATA] Worker Self-Employed Ho…" at bounding box center [371, 401] width 476 height 48
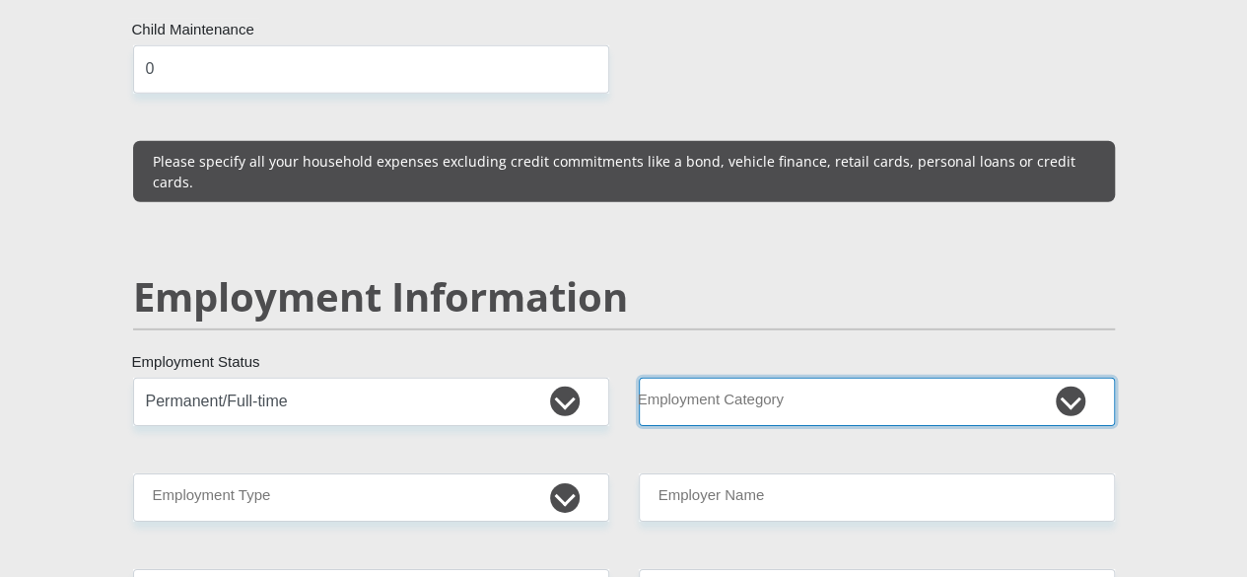
click at [813, 377] on select "AGRICULTURE ALCOHOL & TOBACCO CONSTRUCTION MATERIALS METALLURGY EQUIPMENT FOR R…" at bounding box center [877, 401] width 476 height 48
select select "48"
click at [639, 377] on select "AGRICULTURE ALCOHOL & TOBACCO CONSTRUCTION MATERIALS METALLURGY EQUIPMENT FOR R…" at bounding box center [877, 401] width 476 height 48
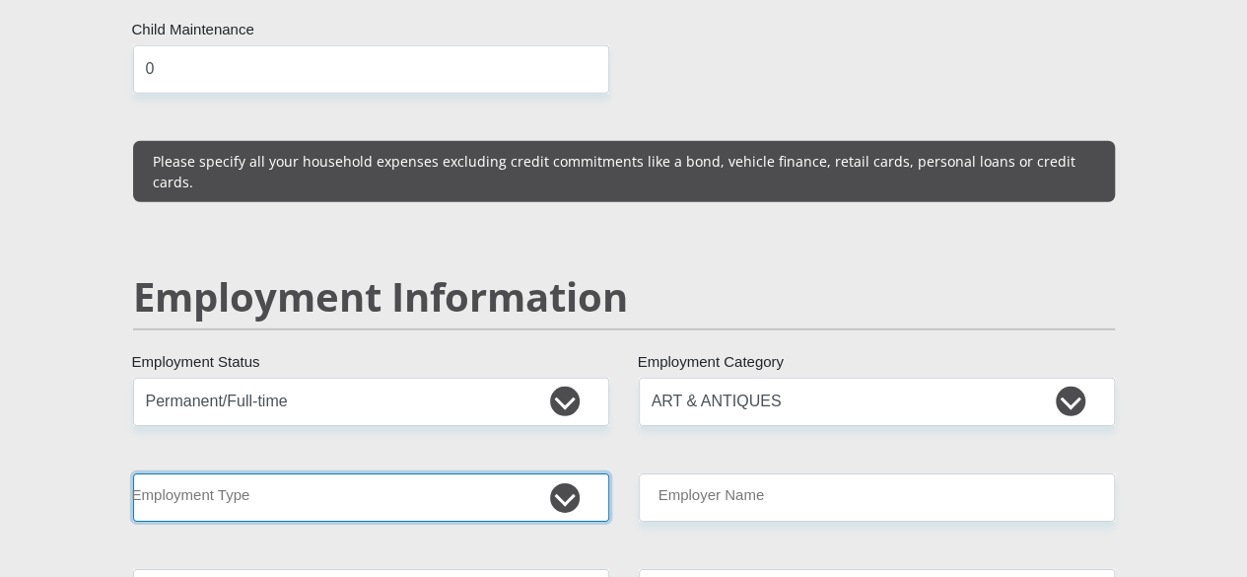
click at [337, 473] on select "College/Lecturer Craft Seller Creative Driver Executive Farmer Forces - Non Com…" at bounding box center [371, 497] width 476 height 48
select select "Creative"
click at [133, 473] on select "College/Lecturer Craft Seller Creative Driver Executive Farmer Forces - Non Com…" at bounding box center [371, 497] width 476 height 48
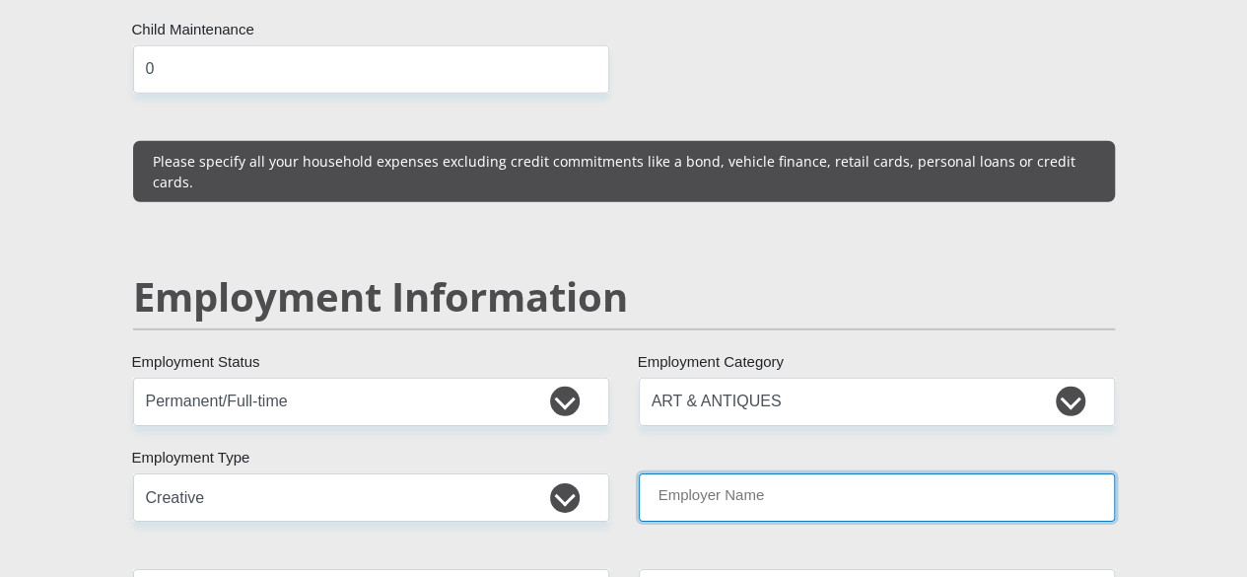
click at [803, 473] on input "Employer Name" at bounding box center [877, 497] width 476 height 48
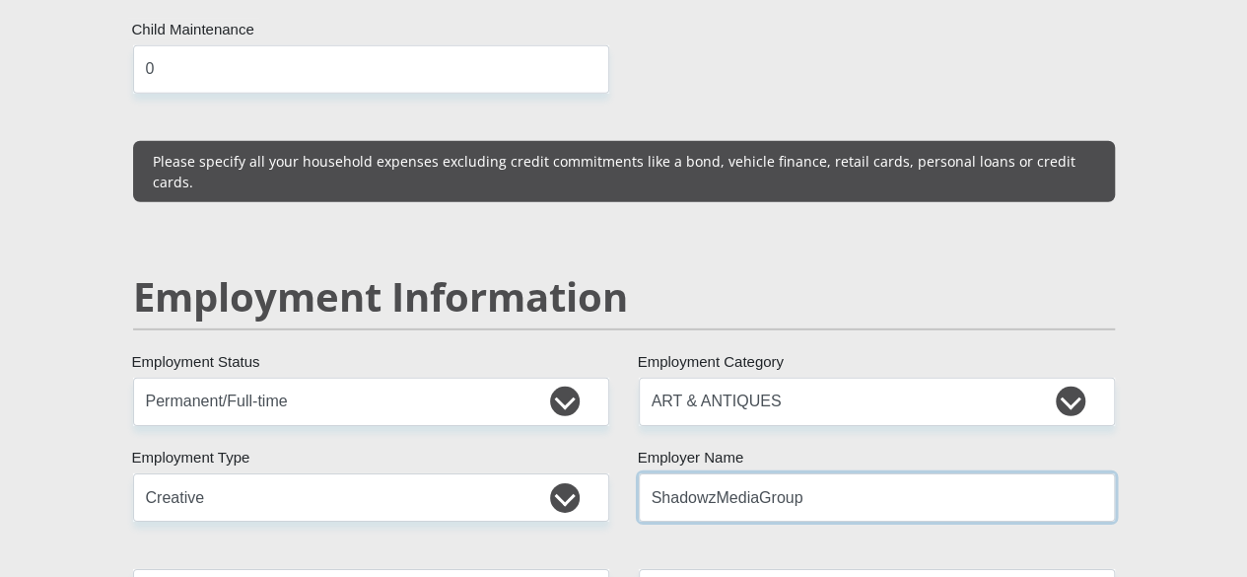
click at [714, 473] on input "ShadowzMediaGroup" at bounding box center [877, 497] width 476 height 48
type input "ShadowzMediaGroup"
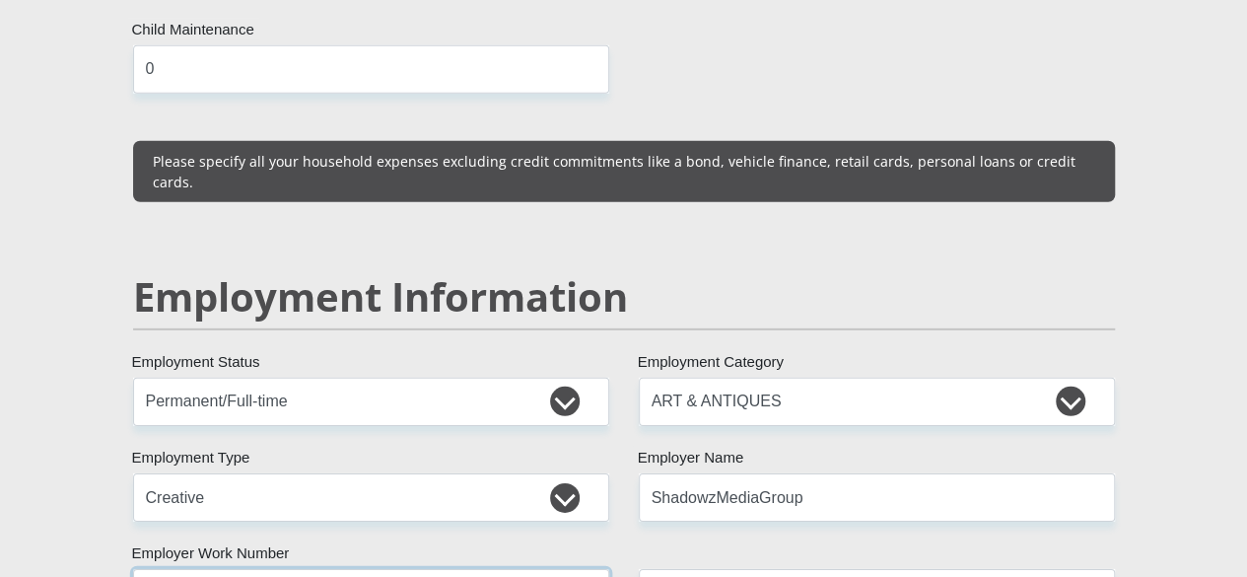
type input "0791810422"
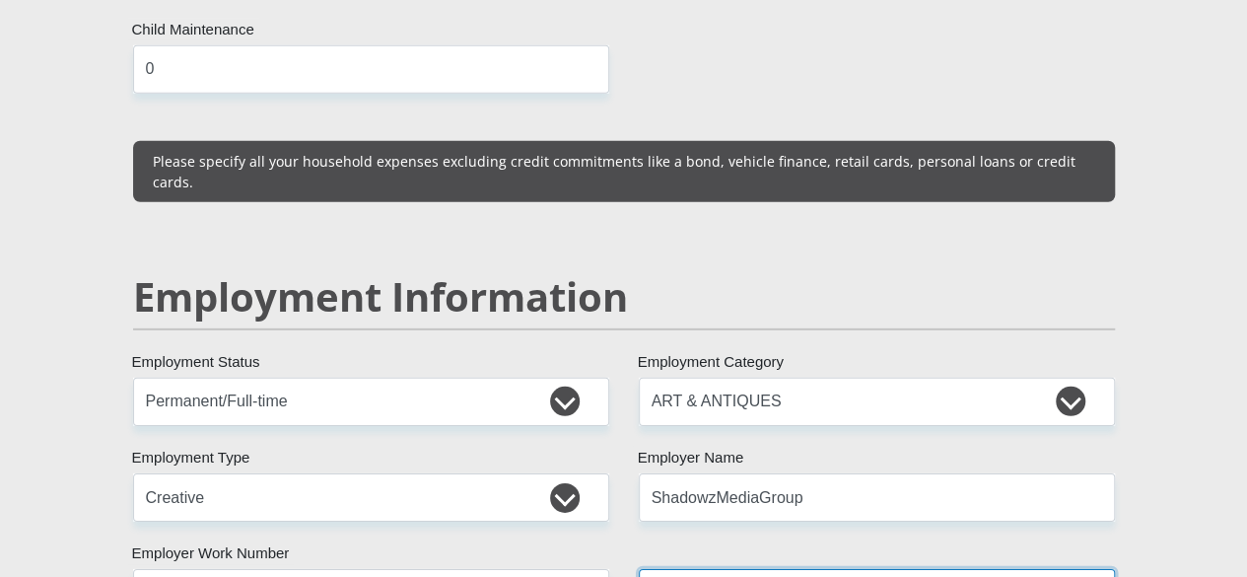
select select "24"
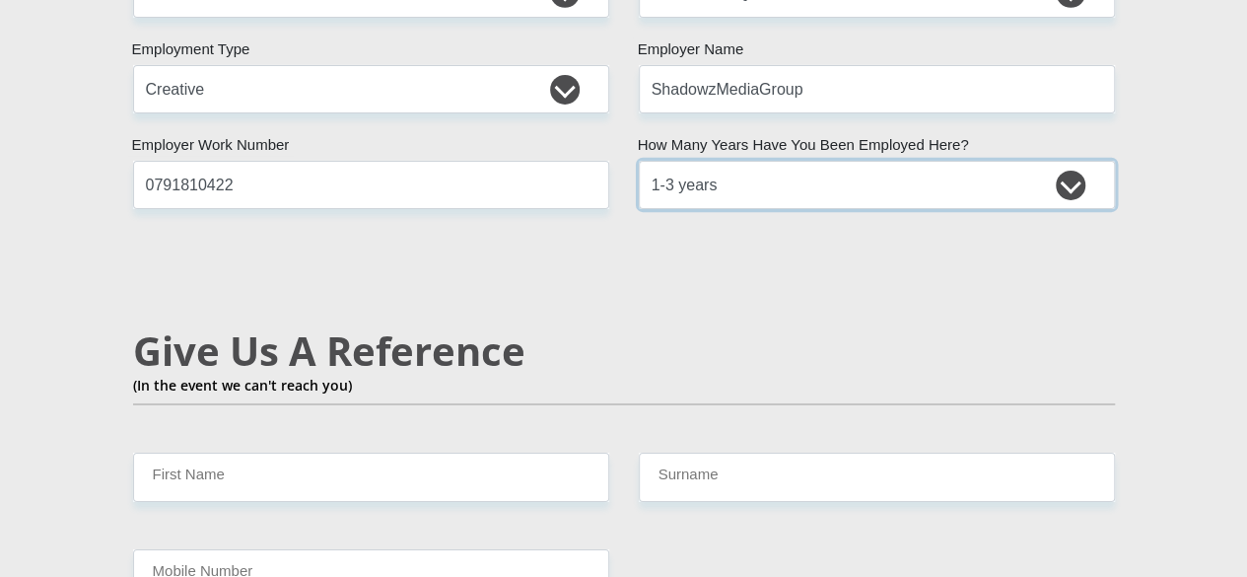
scroll to position [3183, 0]
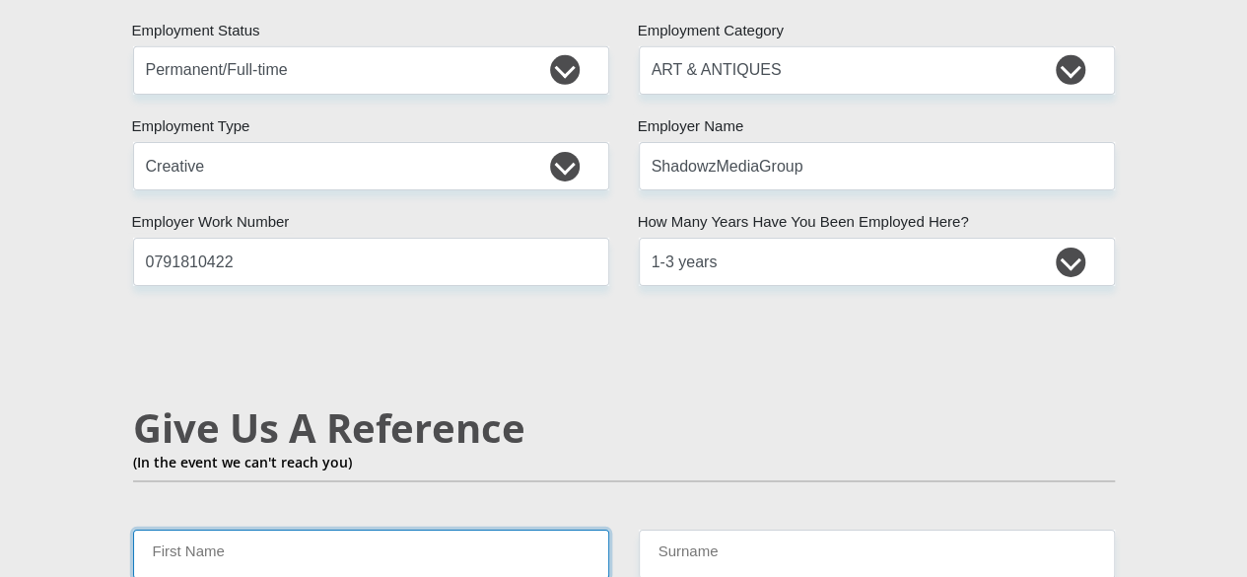
click at [249, 529] on input "First Name" at bounding box center [371, 553] width 476 height 48
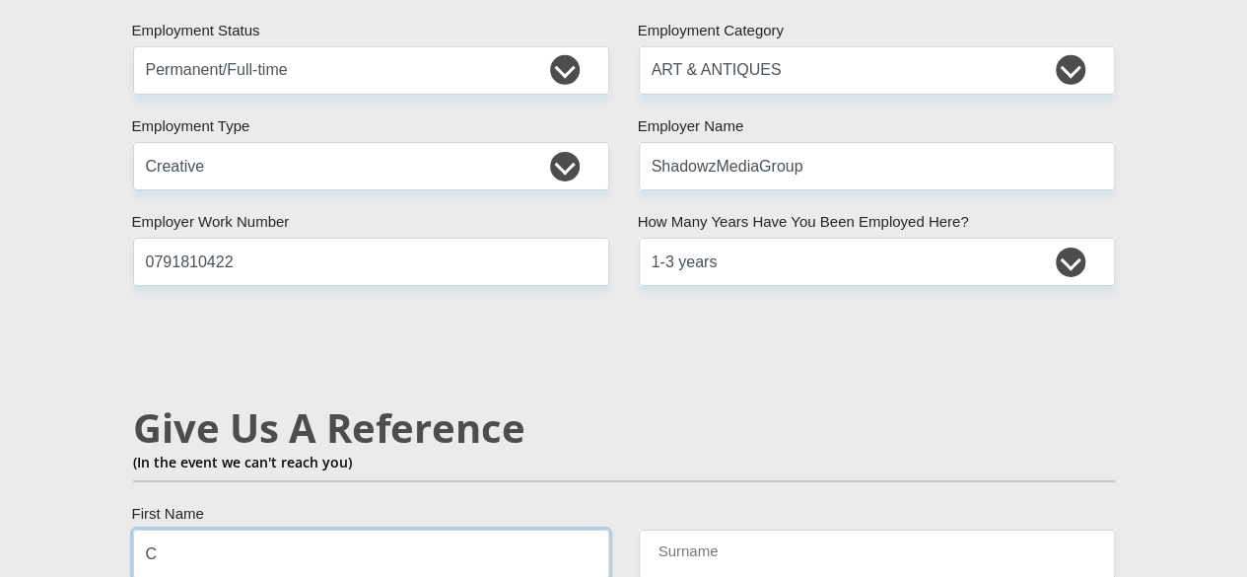
type input "Crodia"
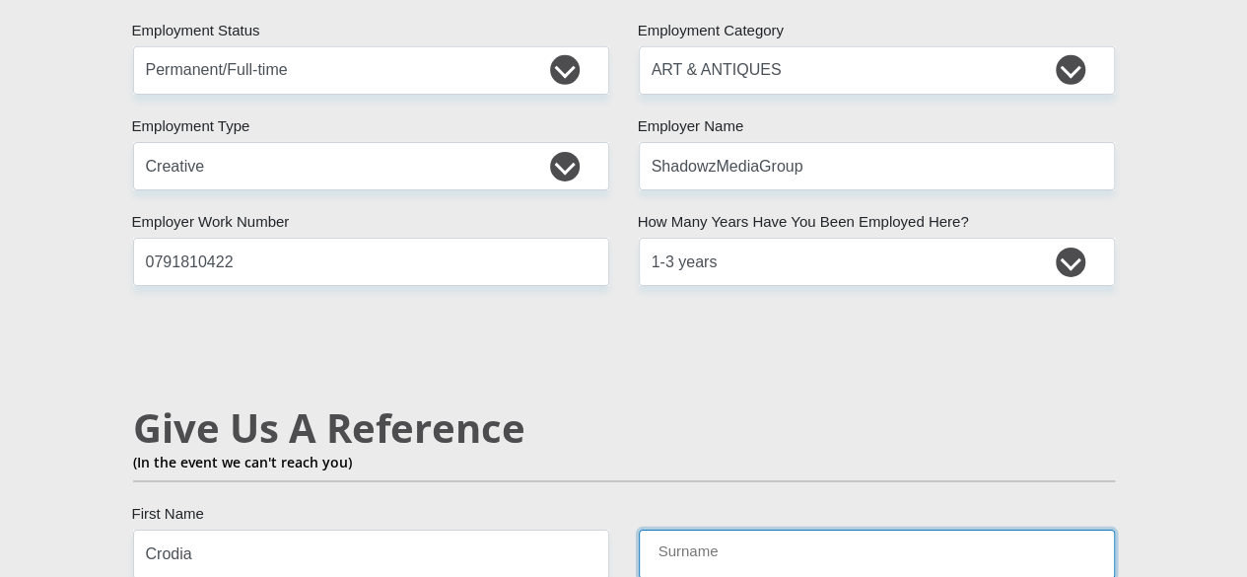
click at [708, 529] on input "Surname" at bounding box center [877, 553] width 476 height 48
type input "Lepogo"
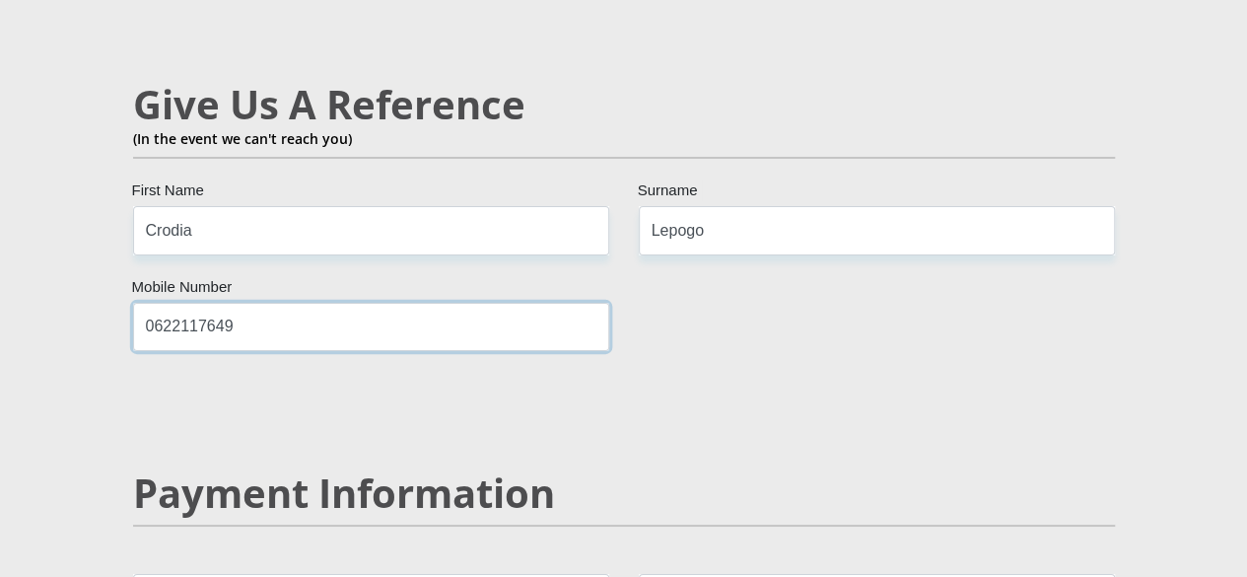
scroll to position [3576, 0]
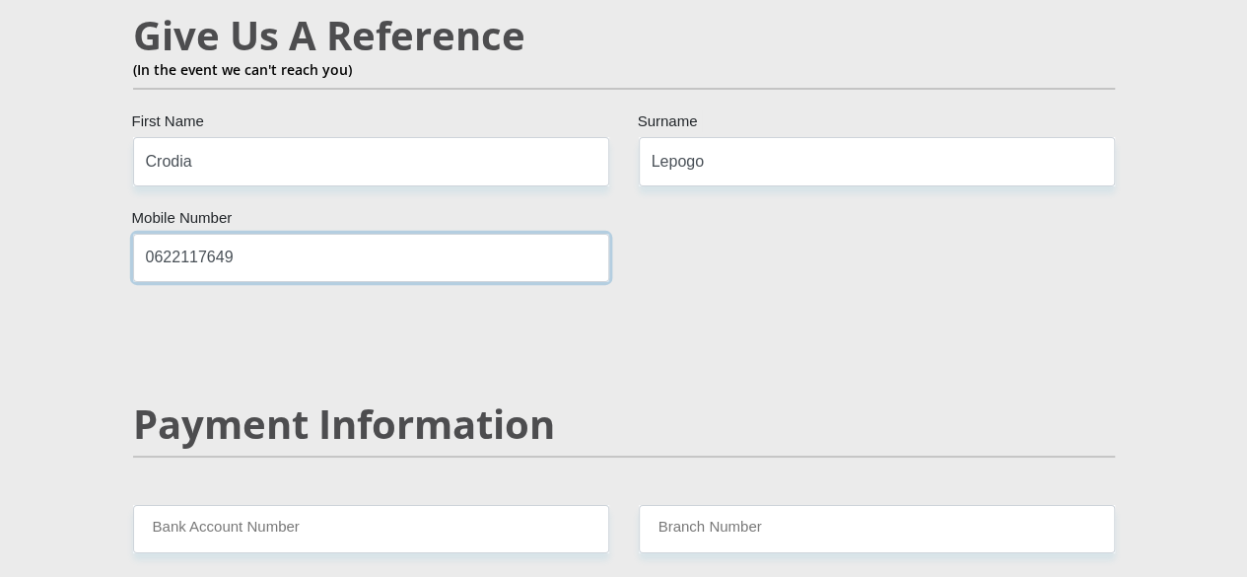
type input "0622117649"
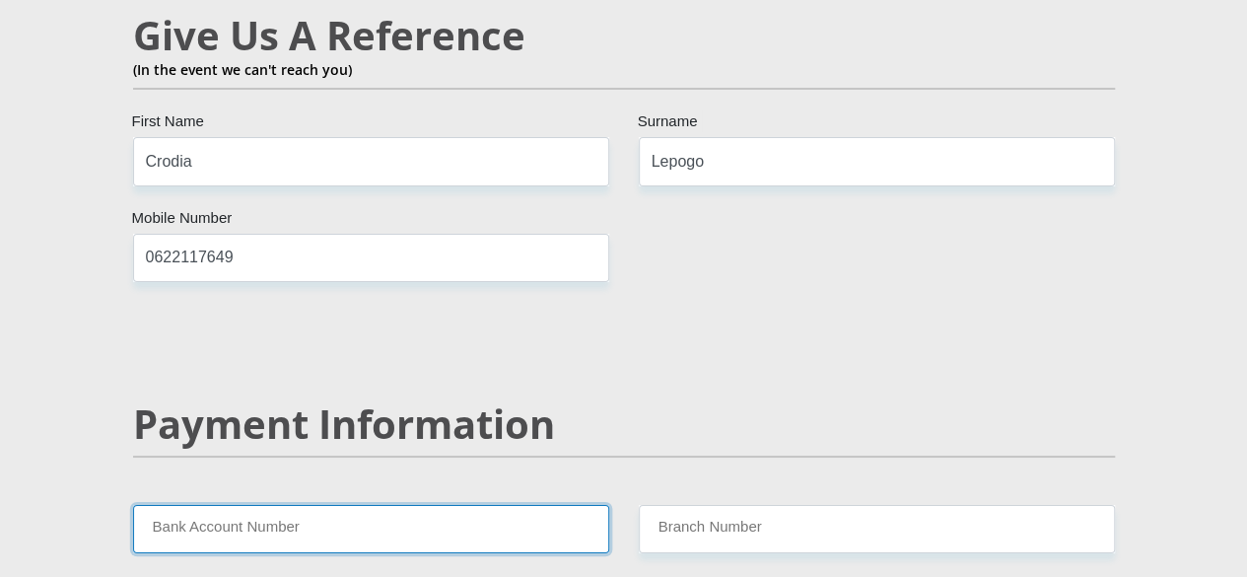
click at [348, 505] on input "Bank Account Number" at bounding box center [371, 529] width 476 height 48
type input "2388011795"
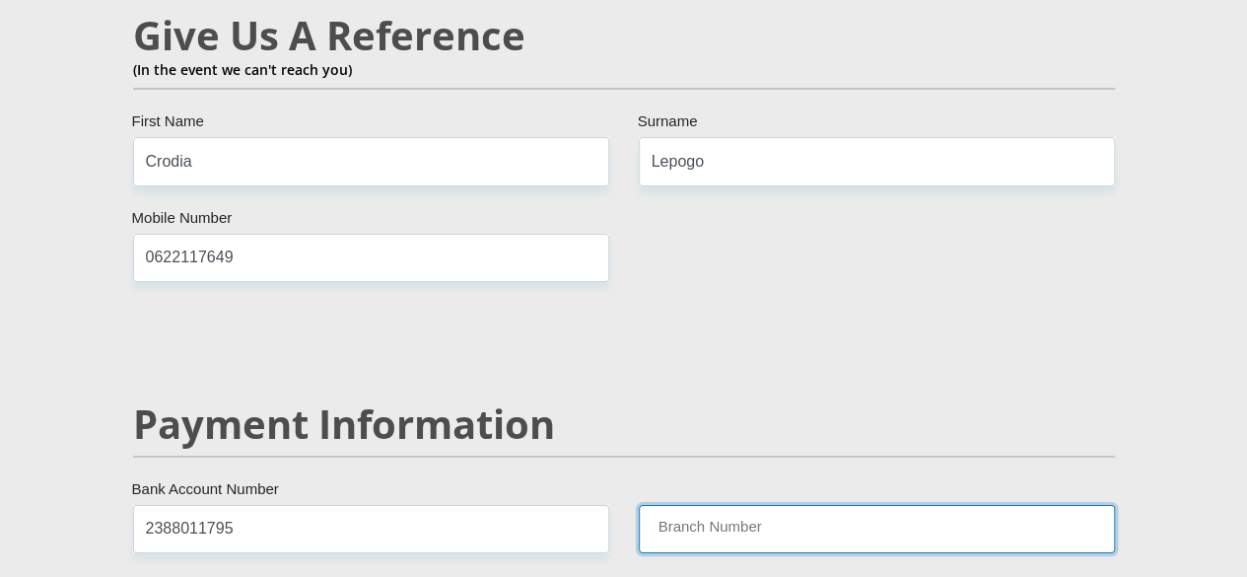
click at [727, 505] on input "Branch Number" at bounding box center [877, 529] width 476 height 48
type input "198765"
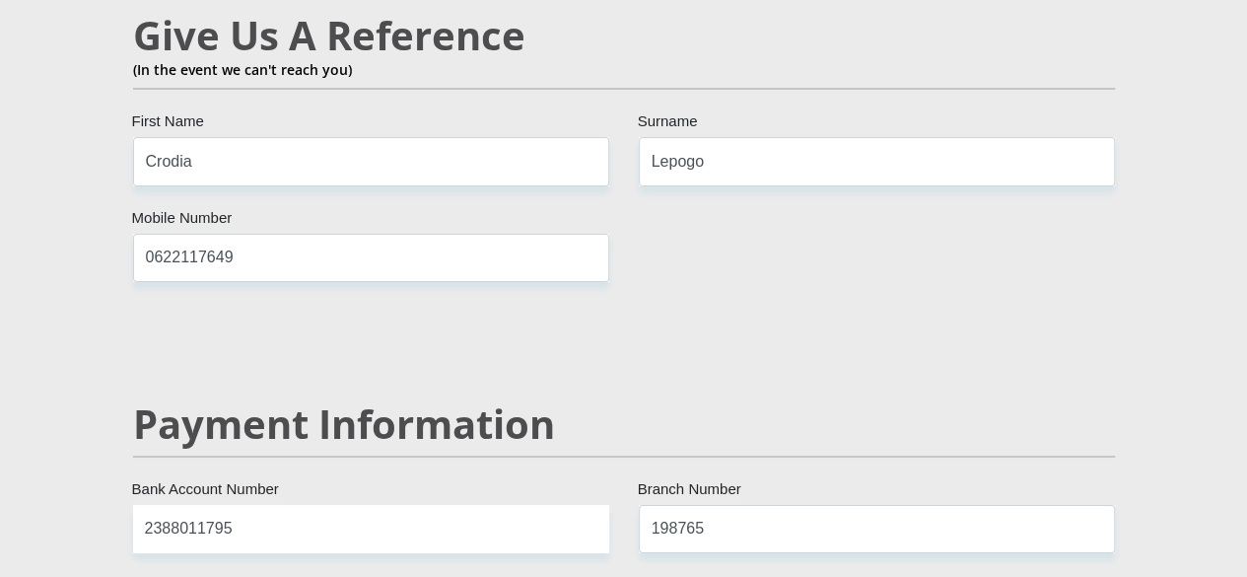
type input "NEDBANK"
type input "NEDBANK [GEOGRAPHIC_DATA]"
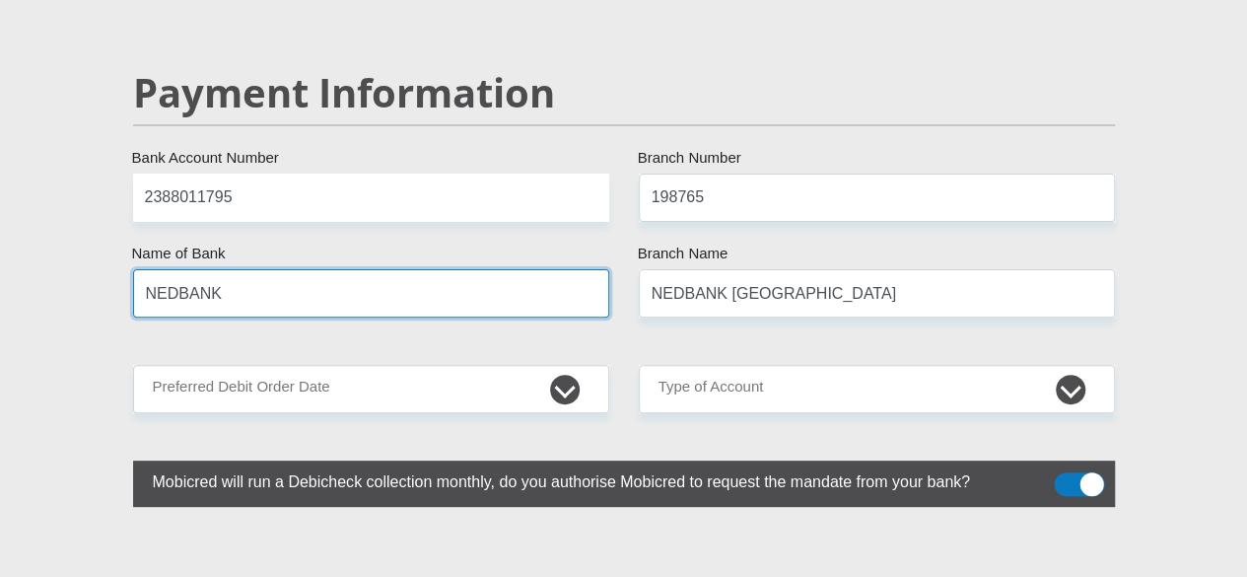
scroll to position [3846, 0]
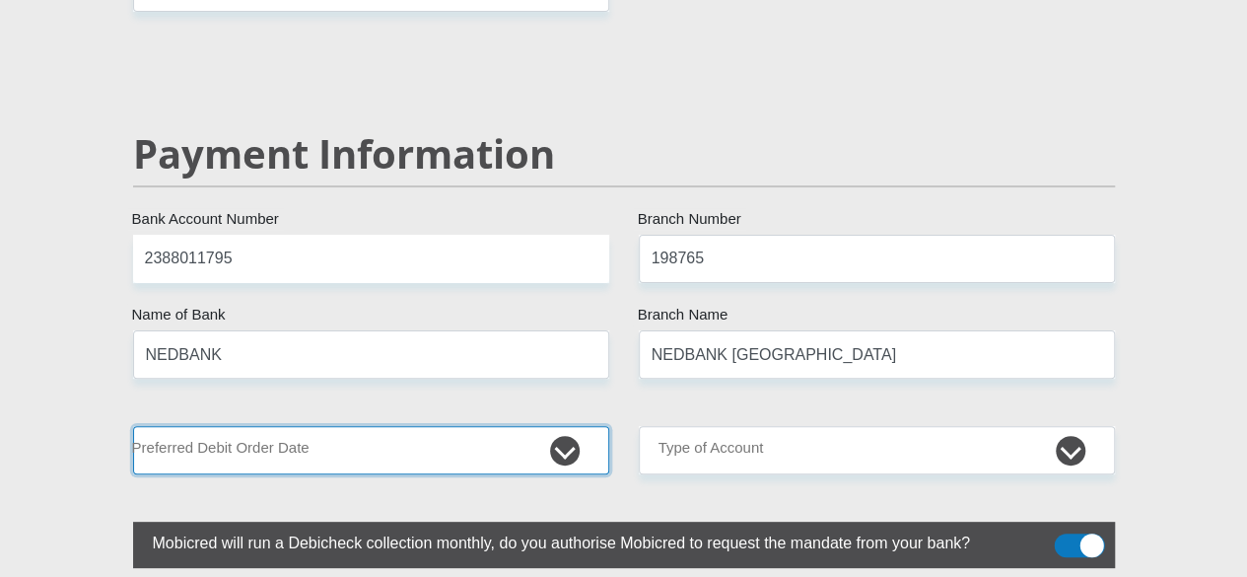
click at [341, 426] on select "1st 2nd 3rd 4th 5th 7th 18th 19th 20th 21st 22nd 23rd 24th 25th 26th 27th 28th …" at bounding box center [371, 450] width 476 height 48
select select "1"
click at [133, 426] on select "1st 2nd 3rd 4th 5th 7th 18th 19th 20th 21st 22nd 23rd 24th 25th 26th 27th 28th …" at bounding box center [371, 450] width 476 height 48
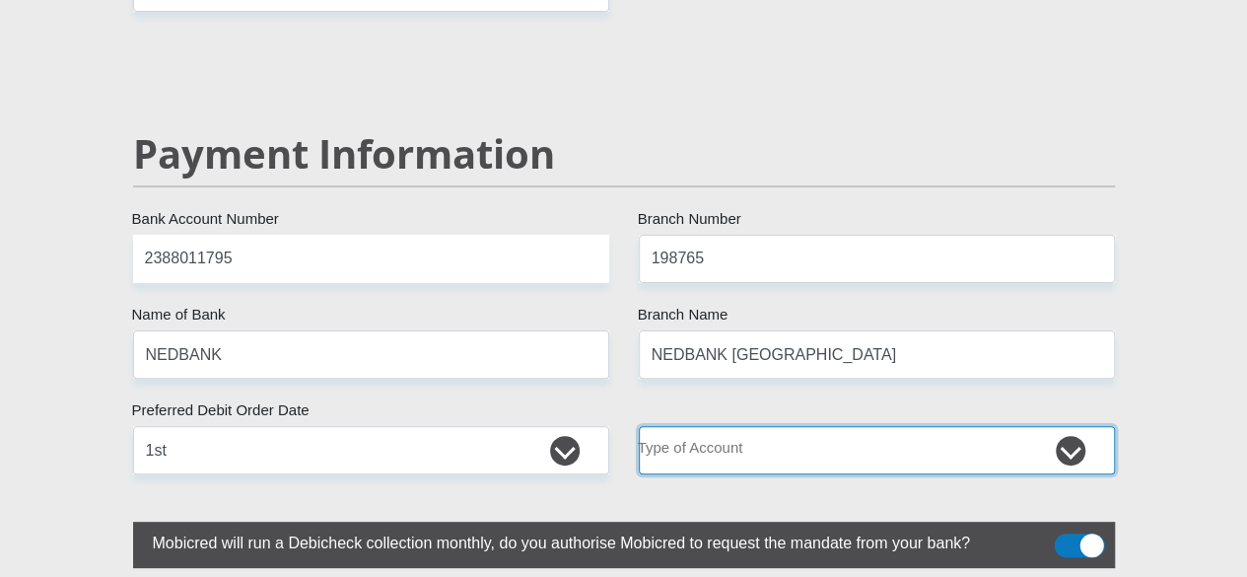
click at [745, 426] on select "Cheque Savings" at bounding box center [877, 450] width 476 height 48
select select "SAV"
click at [639, 426] on select "Cheque Savings" at bounding box center [877, 450] width 476 height 48
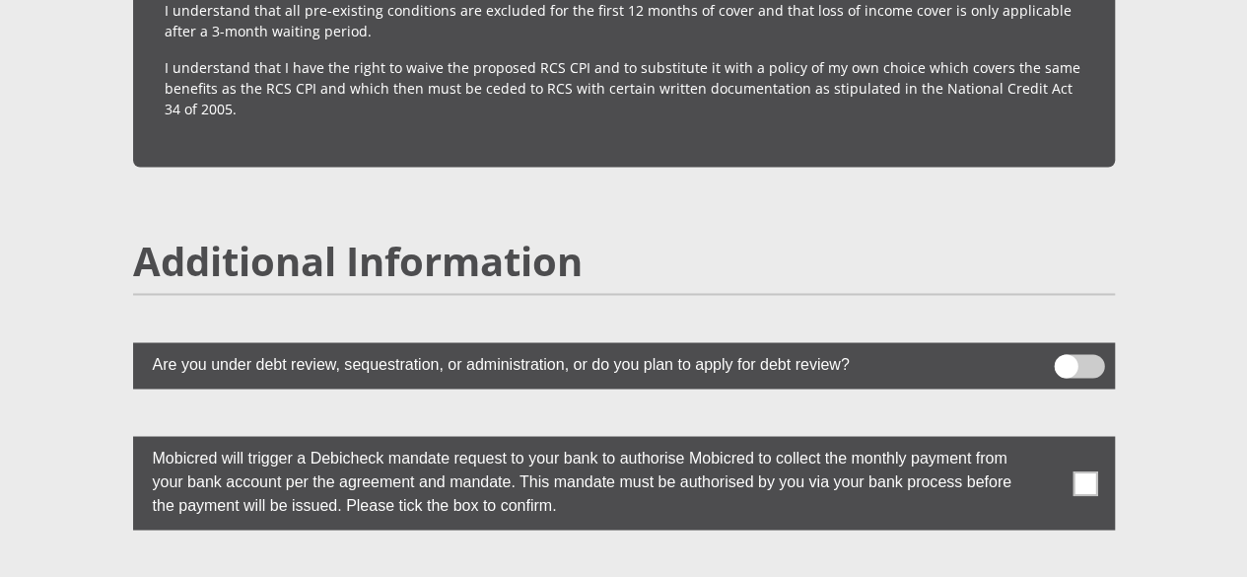
scroll to position [5310, 0]
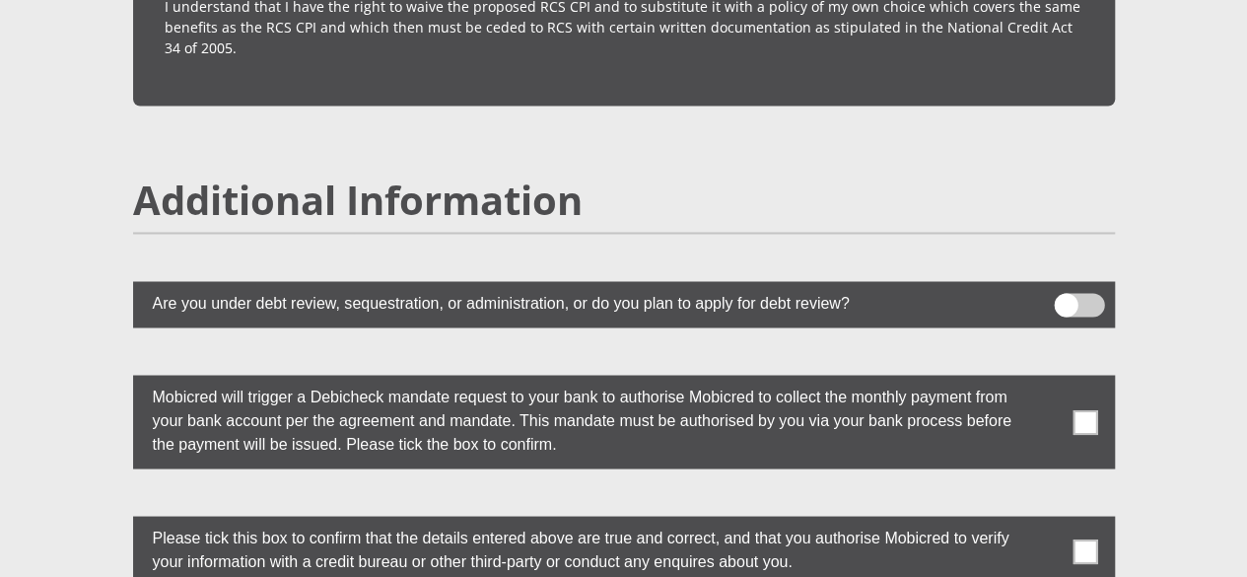
click at [1090, 409] on span at bounding box center [1084, 421] width 25 height 25
click at [1046, 379] on input "checkbox" at bounding box center [1046, 379] width 0 height 0
click at [1088, 538] on span at bounding box center [1084, 550] width 25 height 25
click at [1046, 520] on input "checkbox" at bounding box center [1046, 520] width 0 height 0
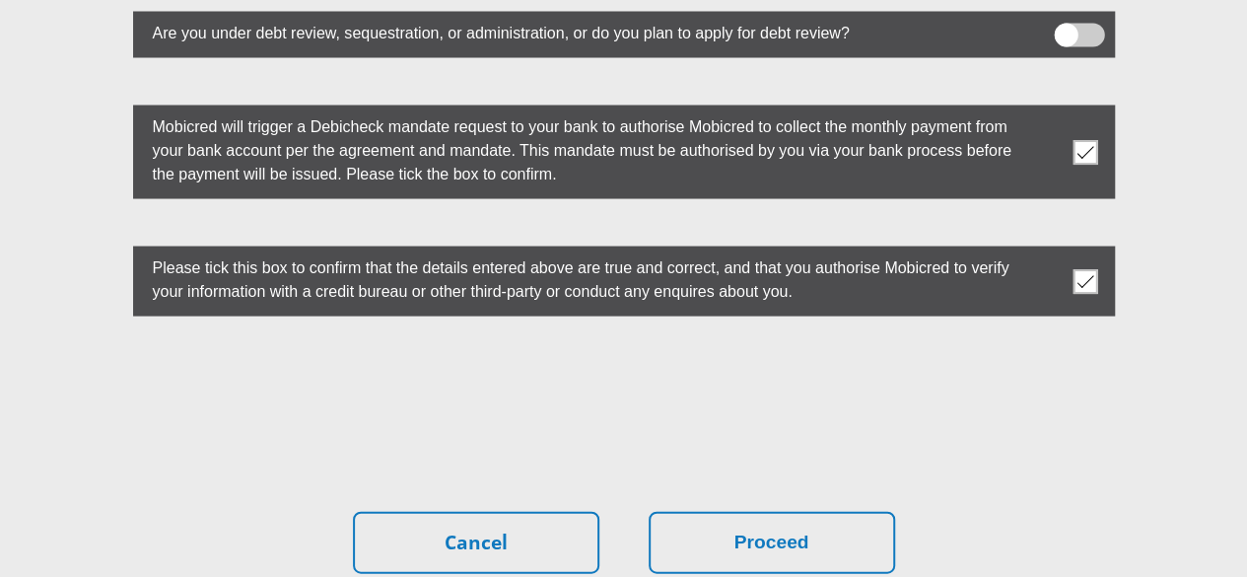
scroll to position [5671, 0]
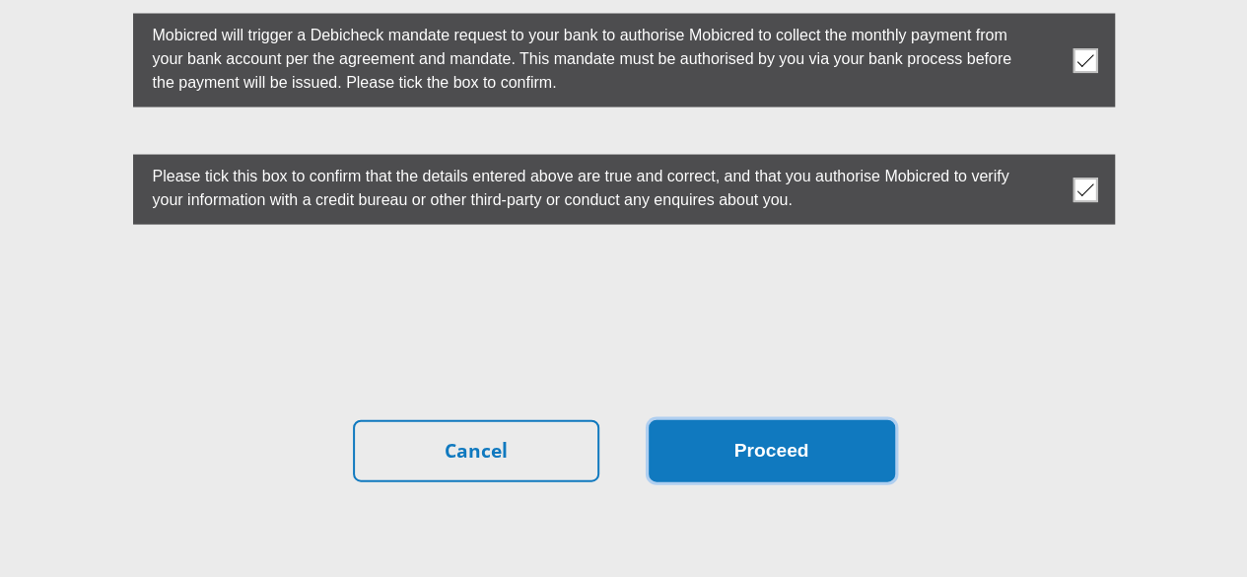
click at [818, 420] on button "Proceed" at bounding box center [771, 451] width 246 height 62
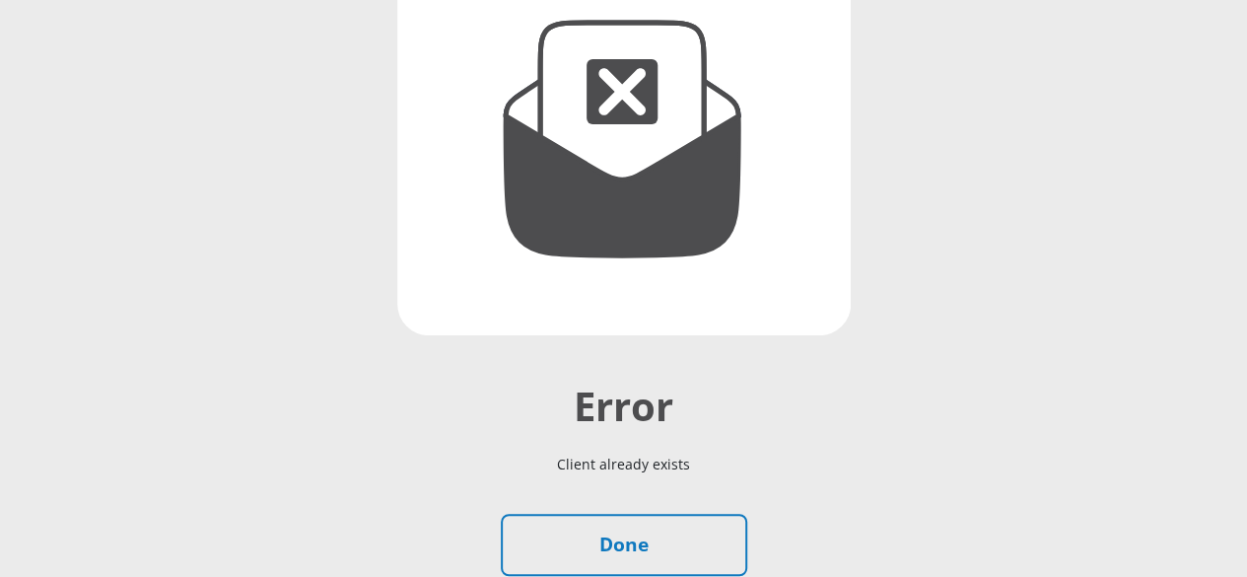
scroll to position [394, 0]
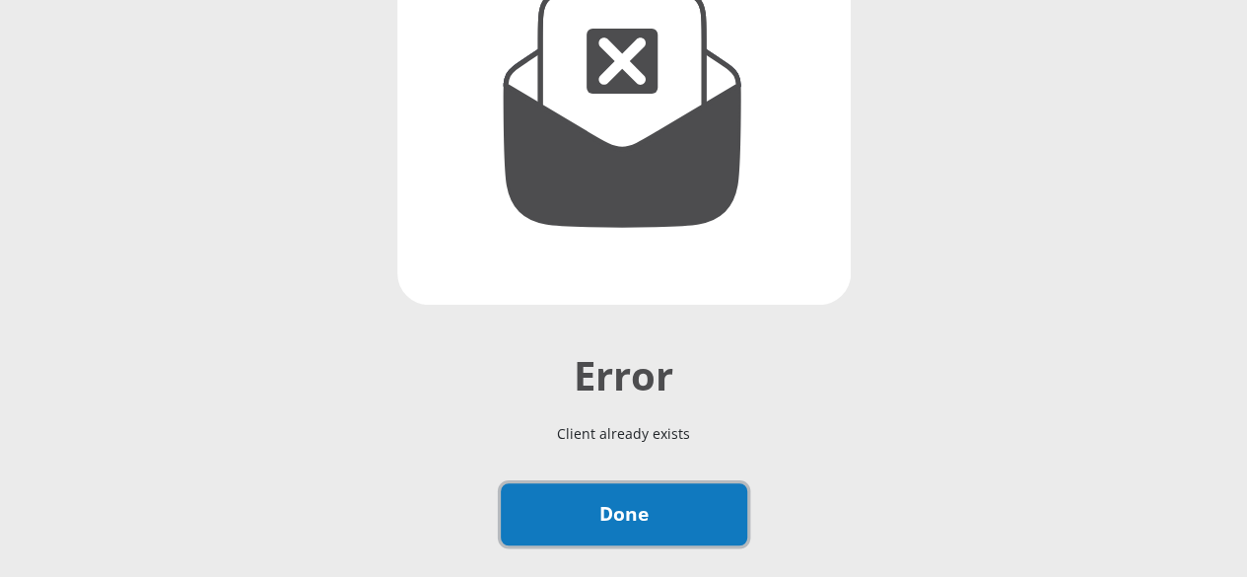
click at [658, 483] on link "Done" at bounding box center [624, 514] width 246 height 62
